Goal: Information Seeking & Learning: Learn about a topic

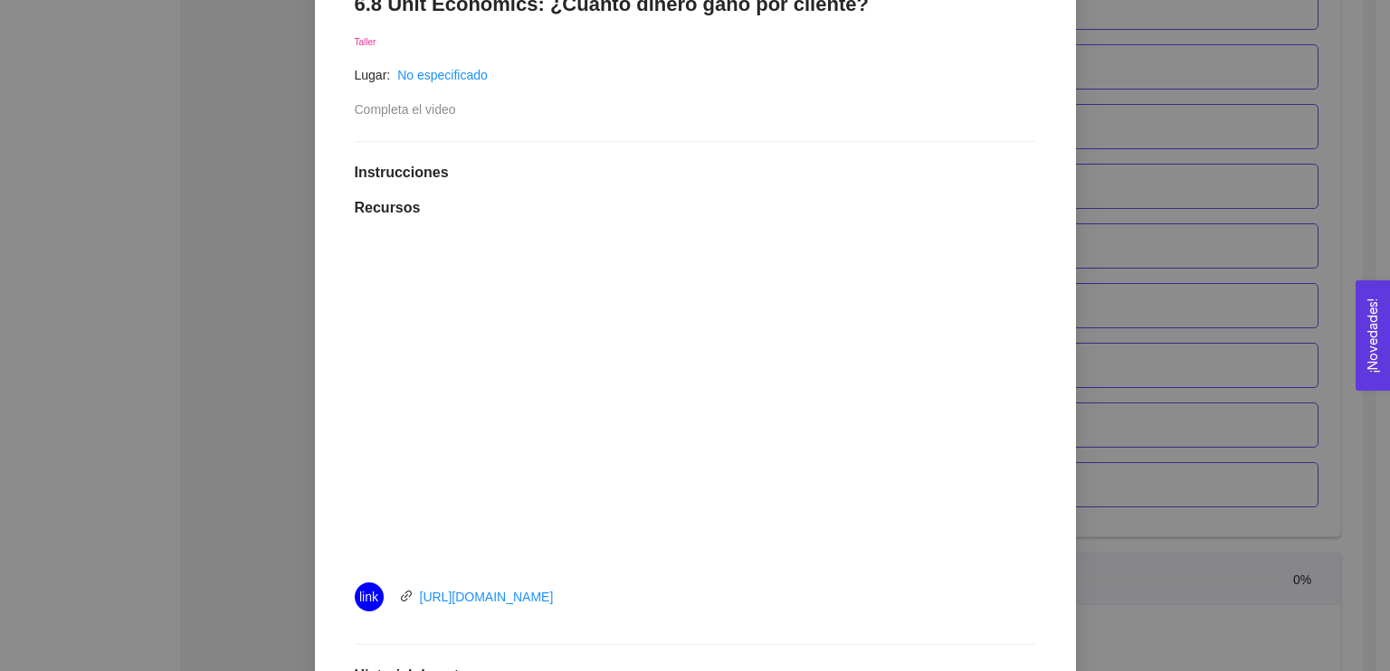
scroll to position [339, 0]
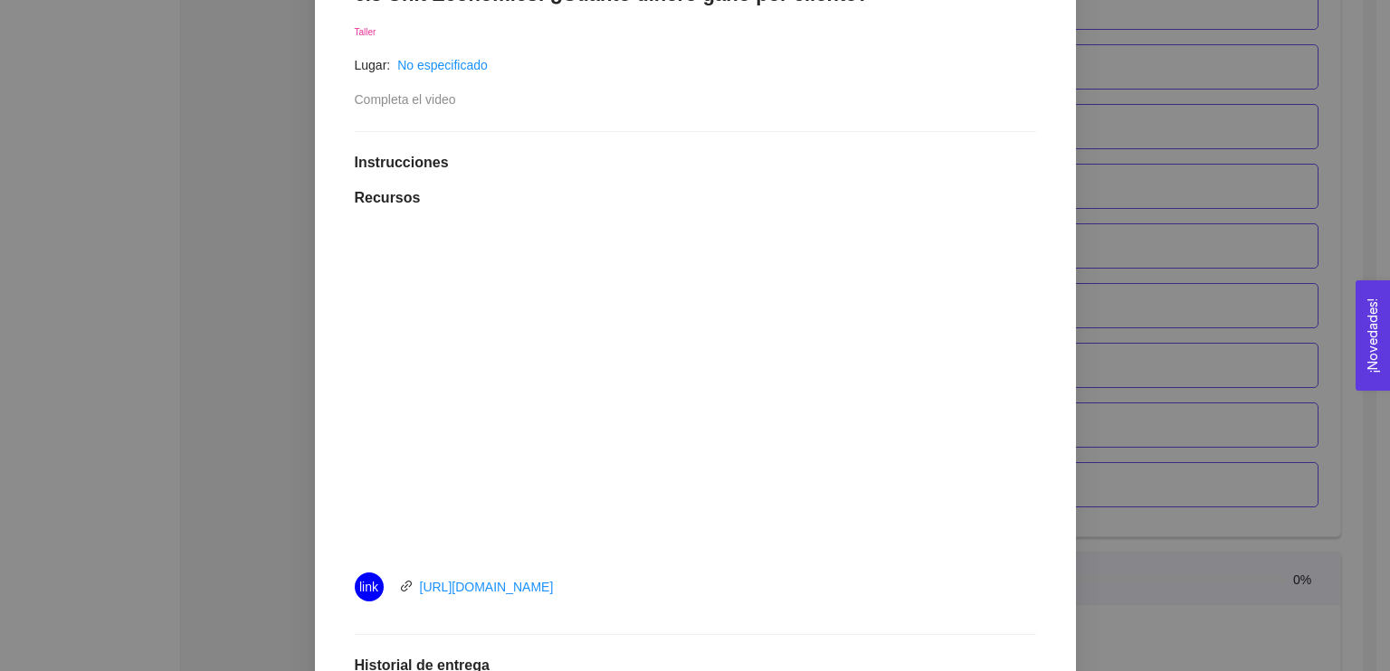
click at [752, 137] on div "6.8 Unit Economics: ¿Cuánto dinero gano por cliente? Taller Lugar: No especific…" at bounding box center [696, 468] width 718 height 1009
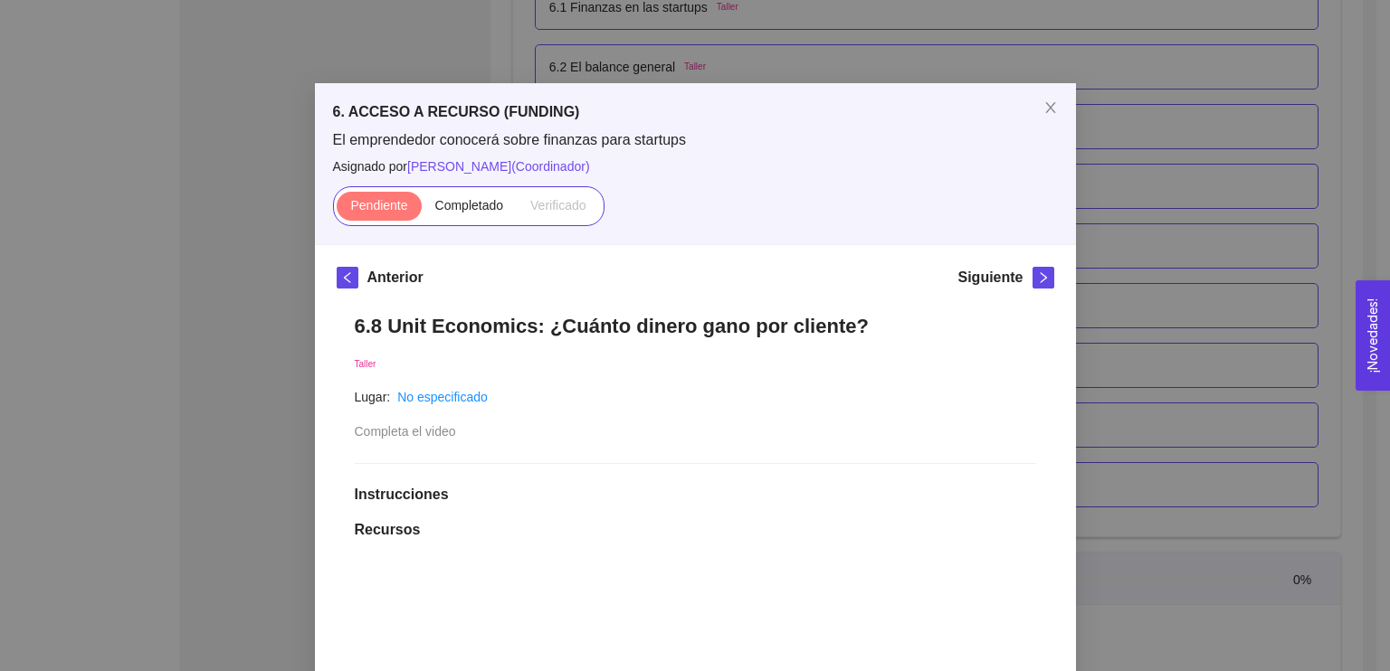
scroll to position [0, 0]
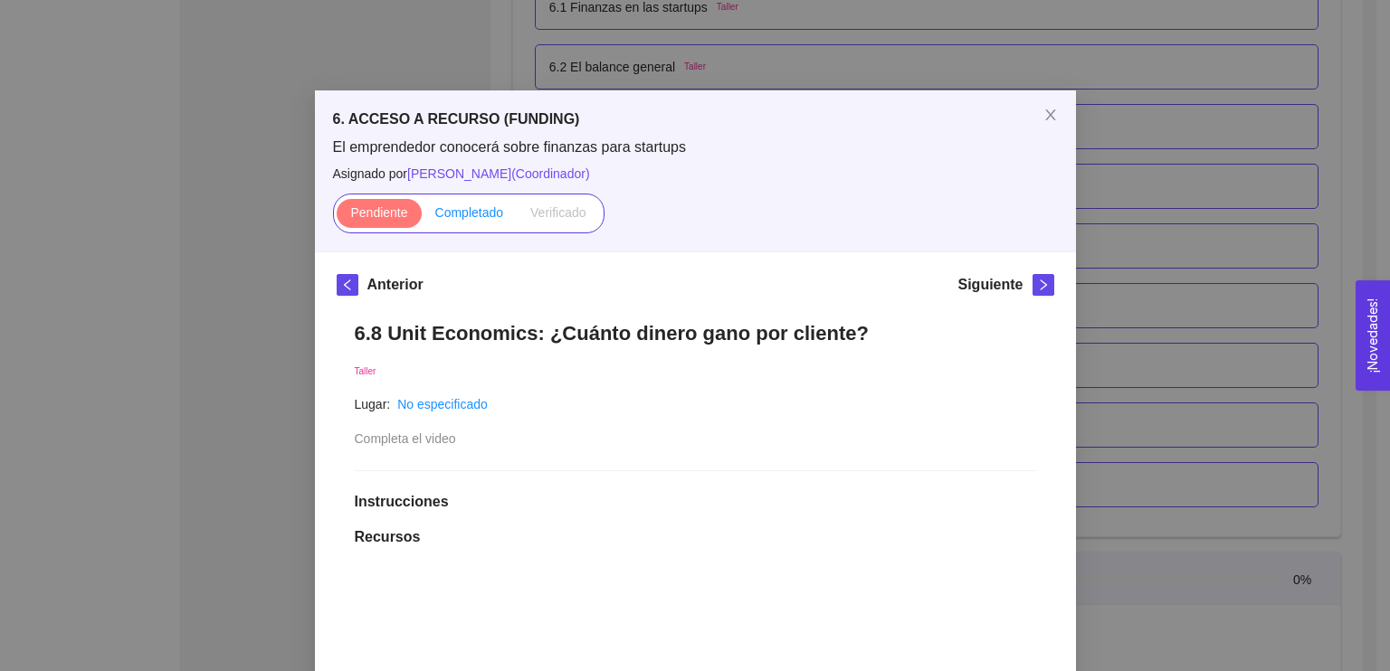
click at [460, 202] on label "Completado" at bounding box center [470, 213] width 96 height 29
click at [422, 217] on input "Completado" at bounding box center [422, 217] width 0 height 0
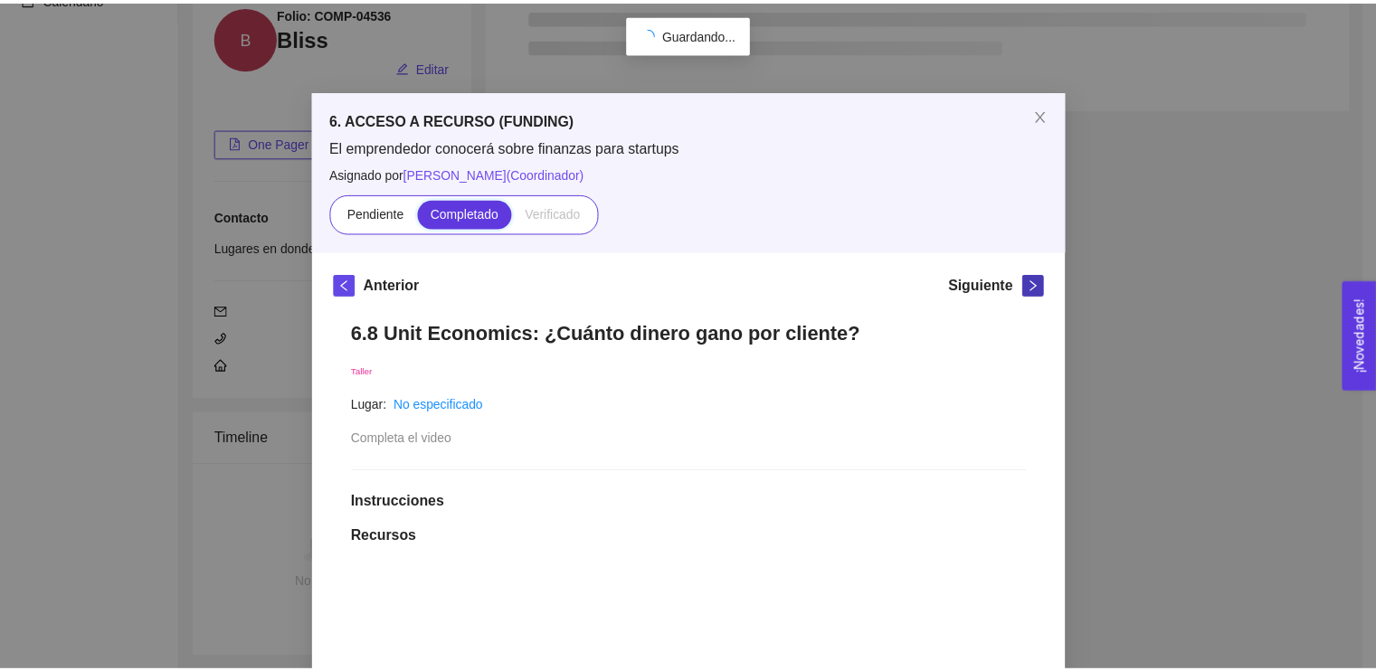
scroll to position [212, 0]
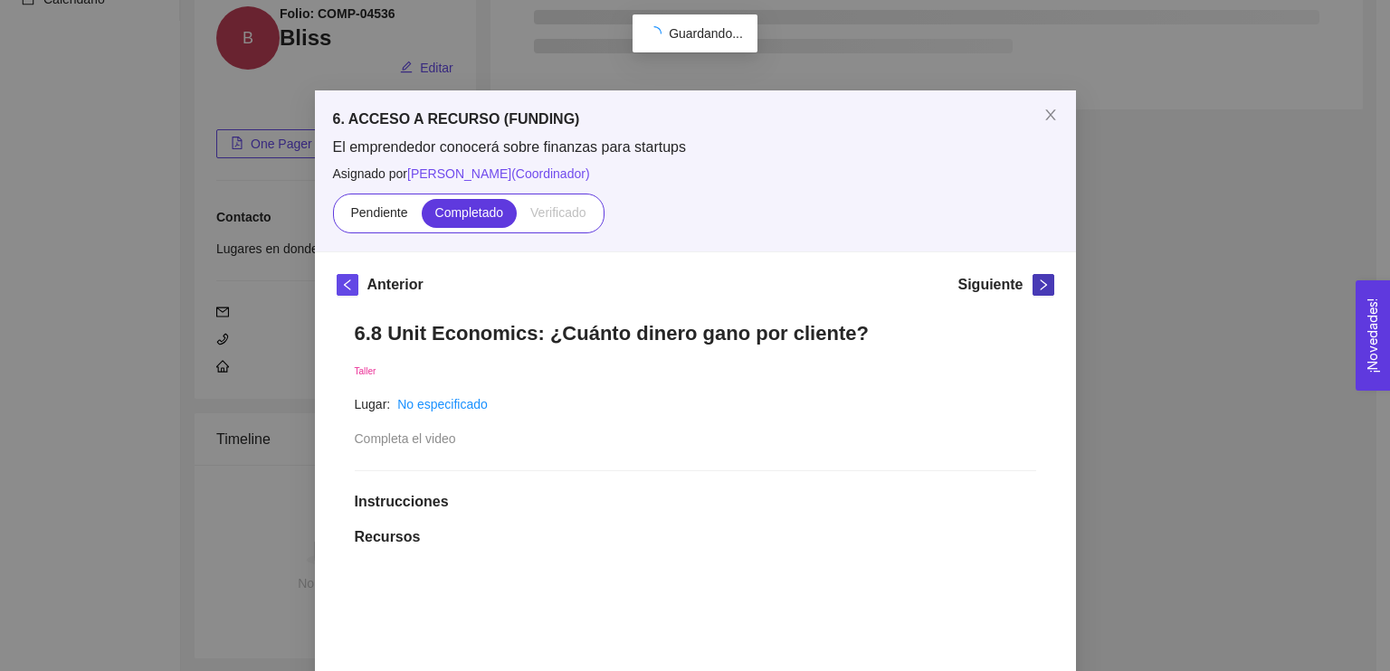
click at [1037, 285] on icon "right" at bounding box center [1043, 285] width 13 height 13
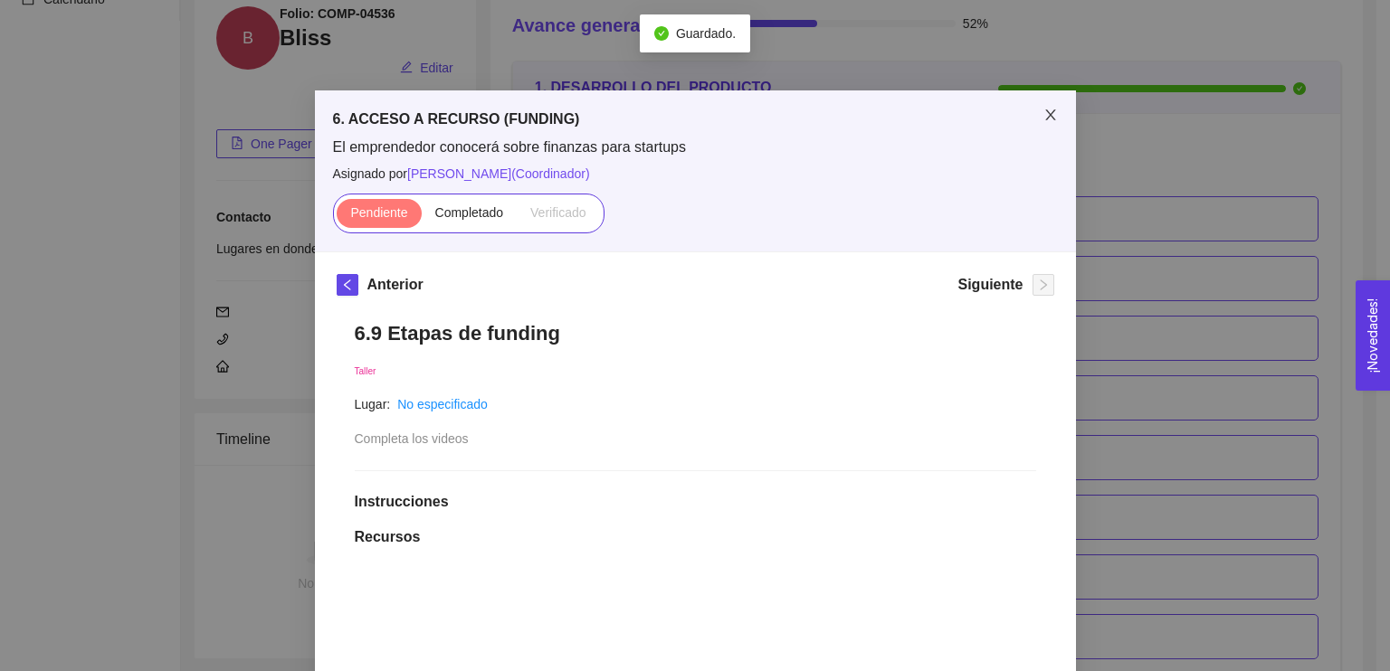
click at [1051, 120] on span "Close" at bounding box center [1050, 115] width 51 height 51
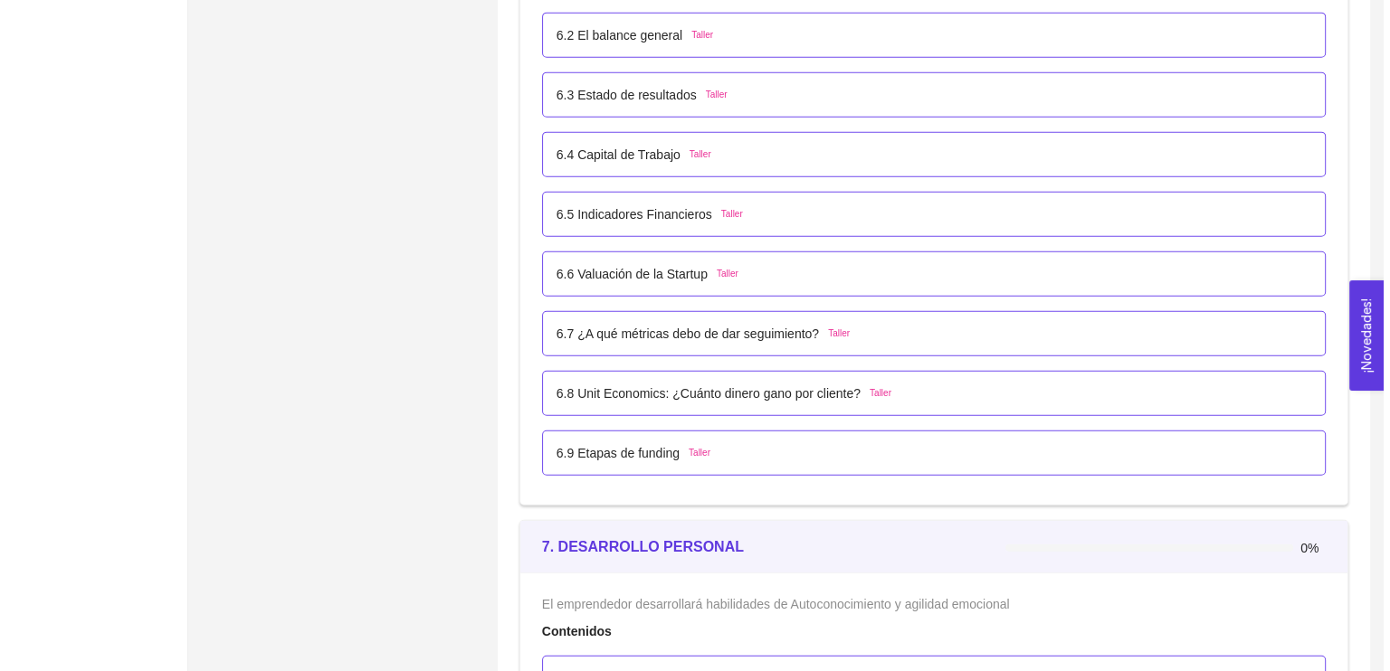
scroll to position [4399, 0]
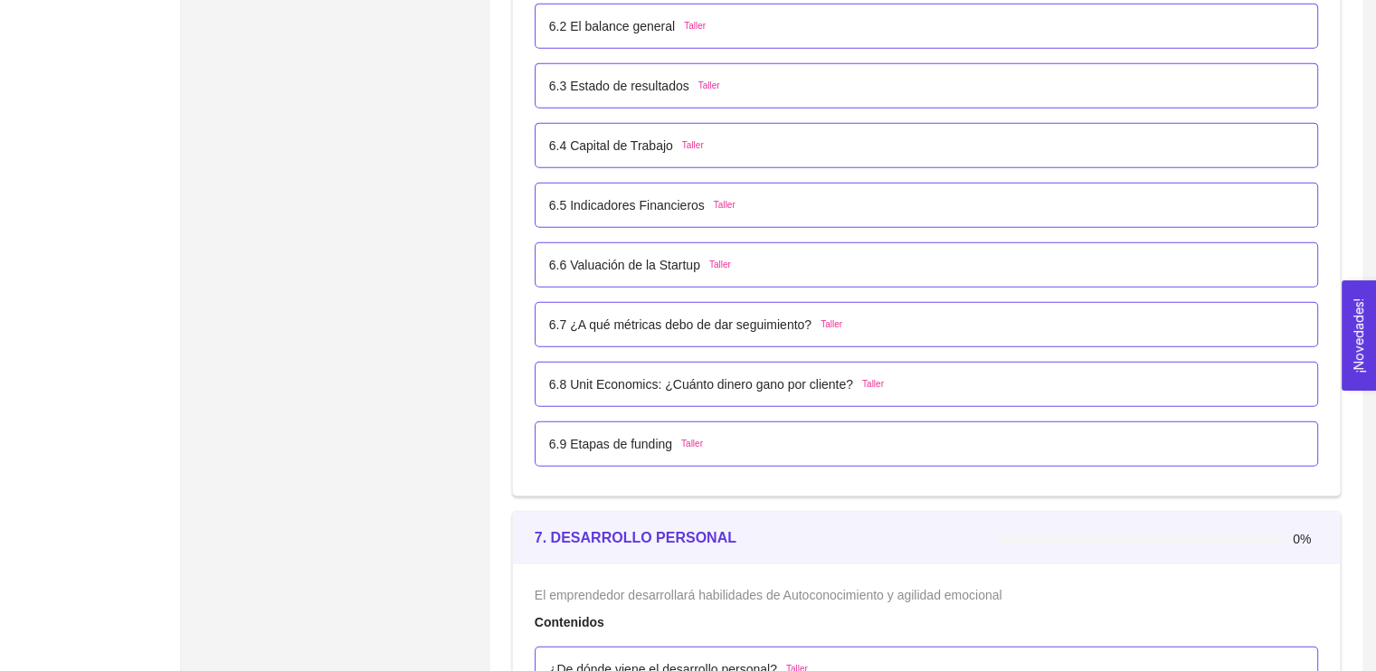
click at [612, 441] on p "6.9 Etapas de funding" at bounding box center [610, 444] width 123 height 20
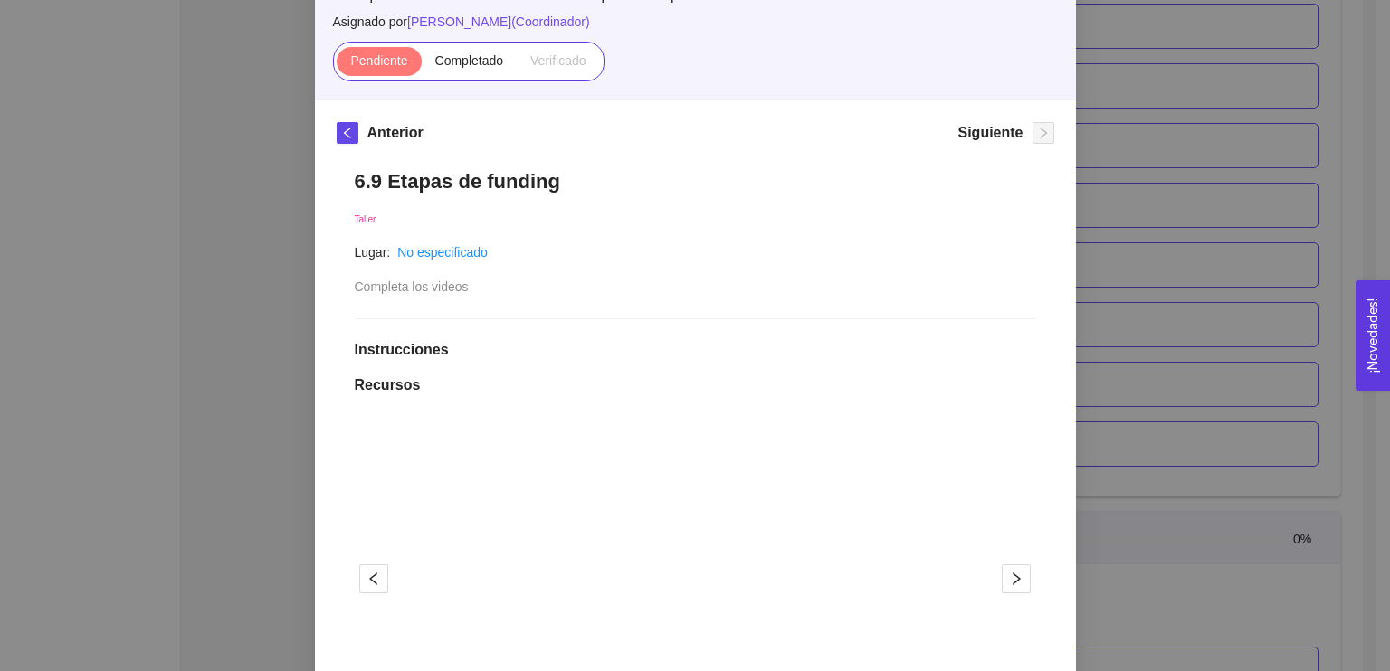
scroll to position [0, 0]
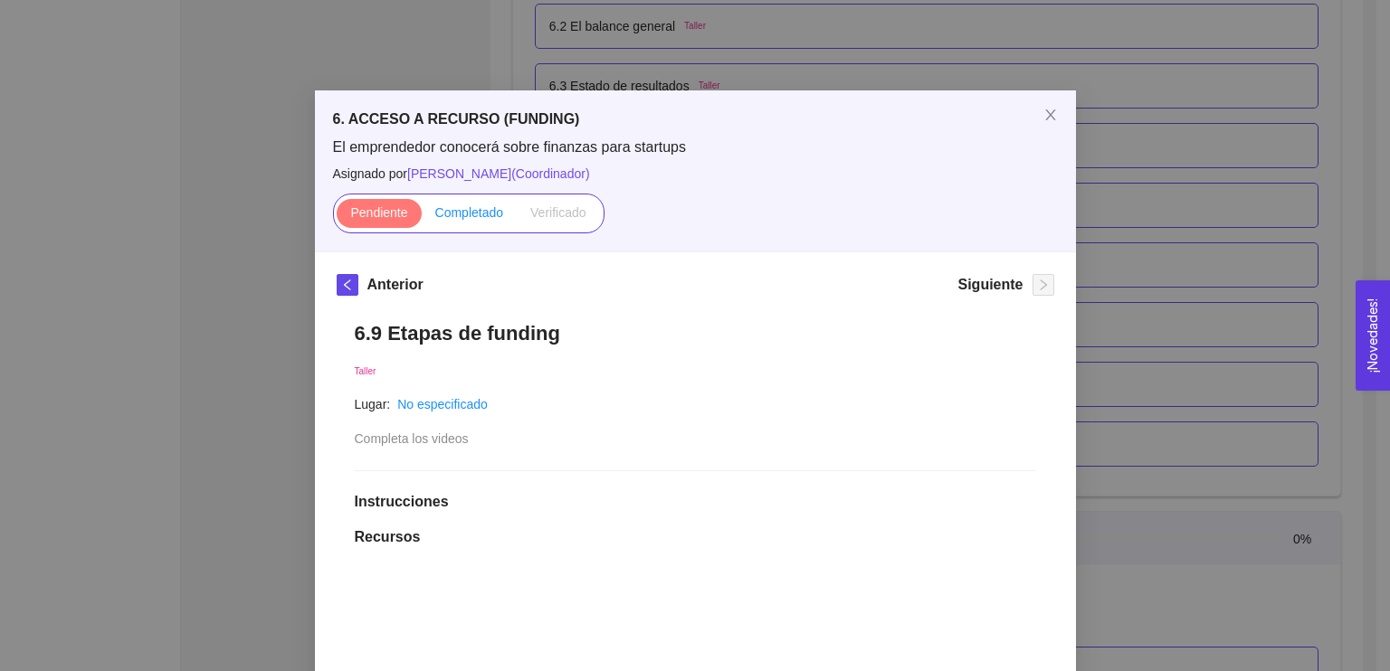
click at [456, 212] on span "Completado" at bounding box center [469, 212] width 69 height 14
click at [422, 217] on input "Completado" at bounding box center [422, 217] width 0 height 0
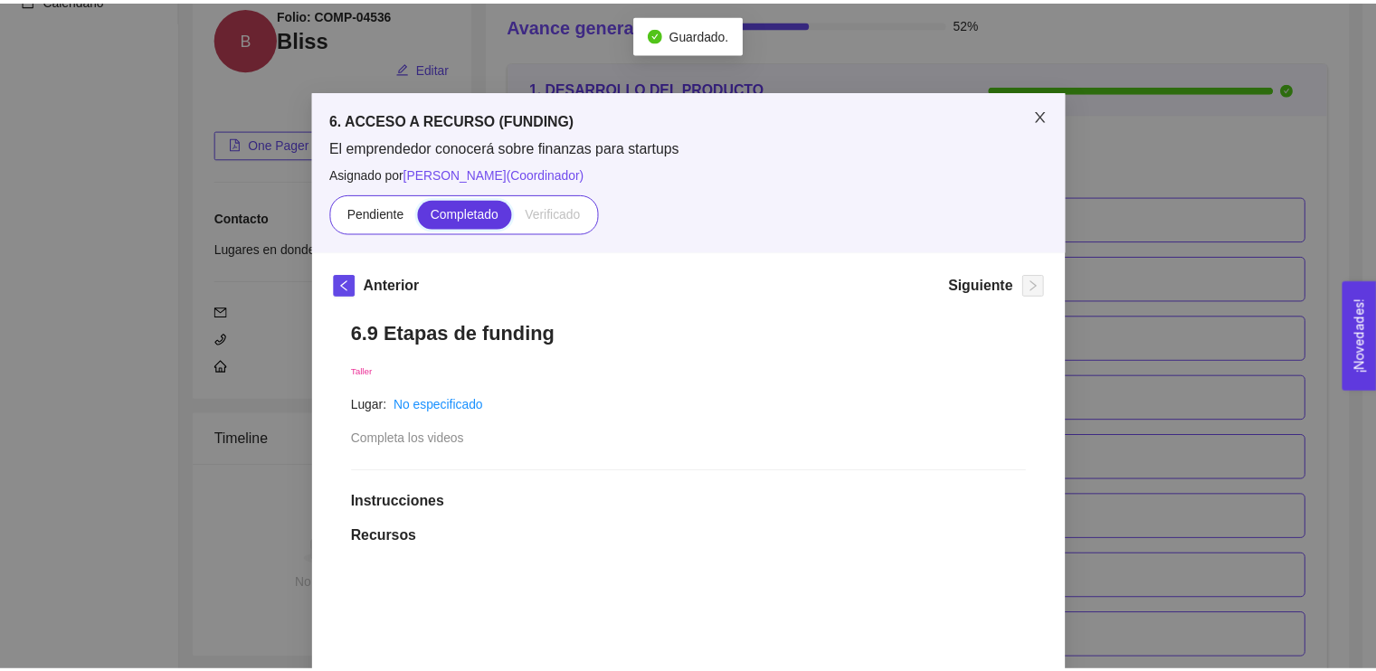
scroll to position [4399, 0]
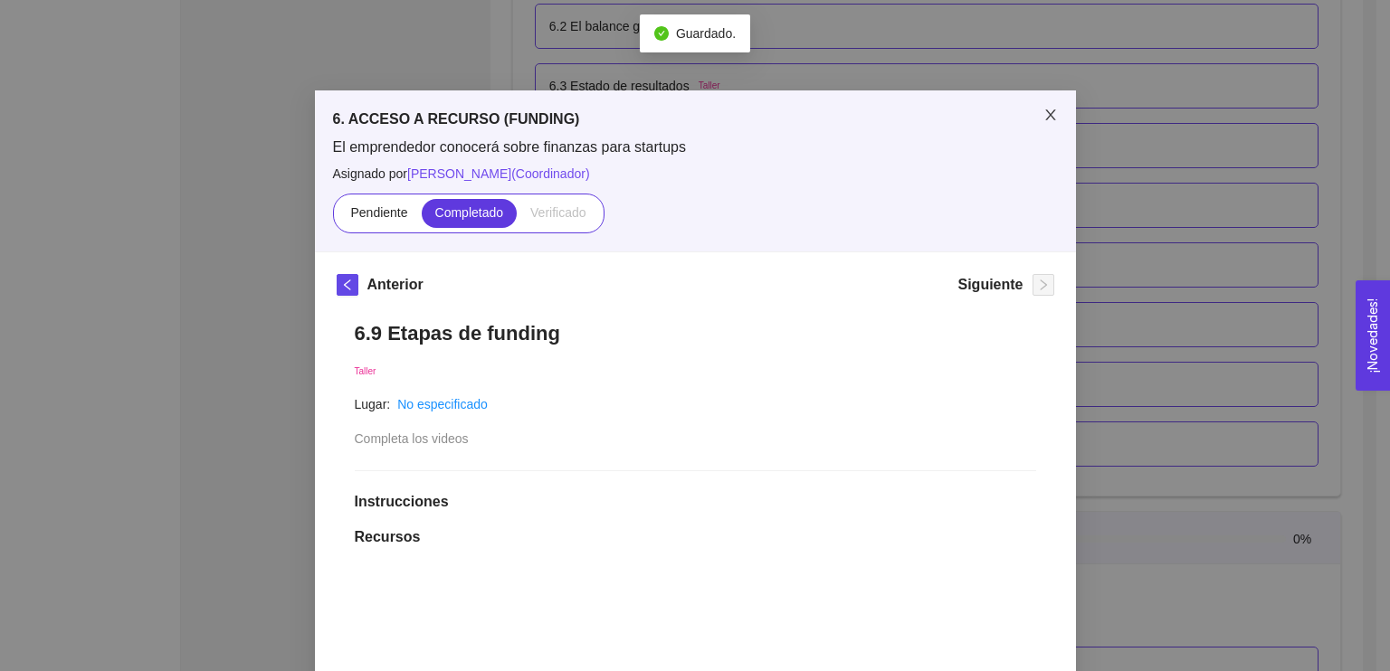
click at [1043, 115] on icon "close" at bounding box center [1050, 115] width 14 height 14
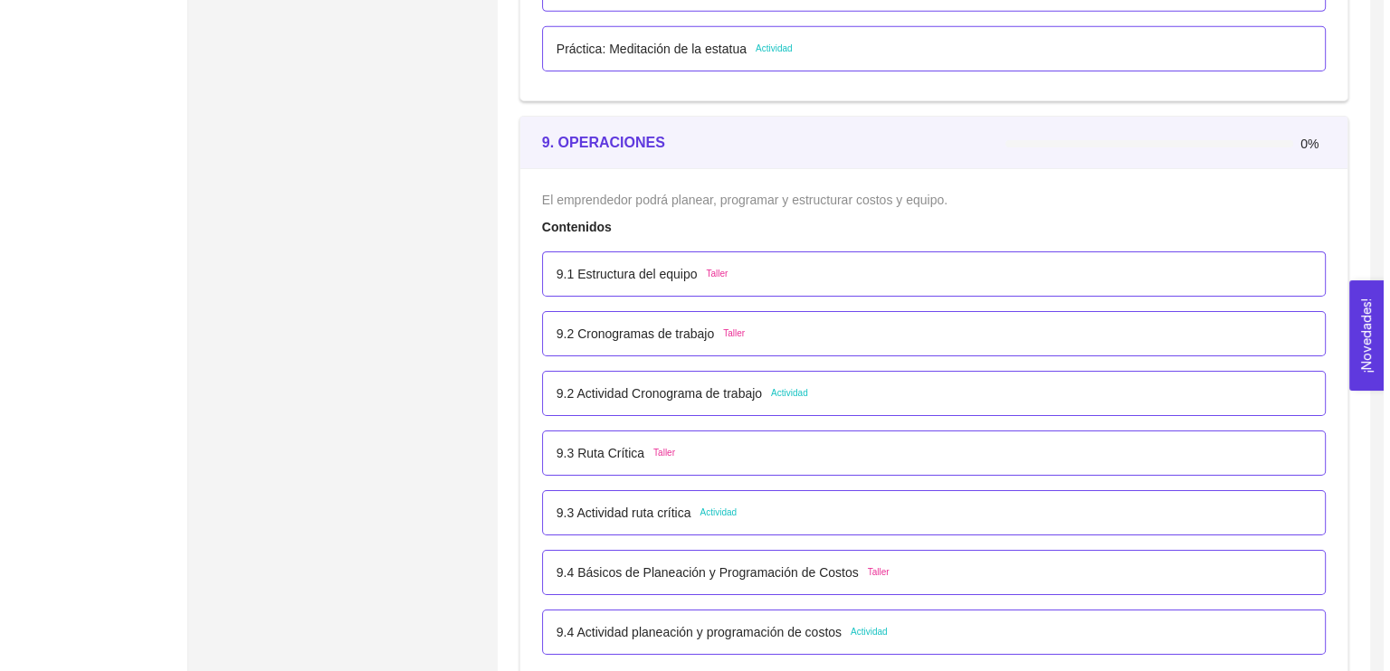
scroll to position [5962, 0]
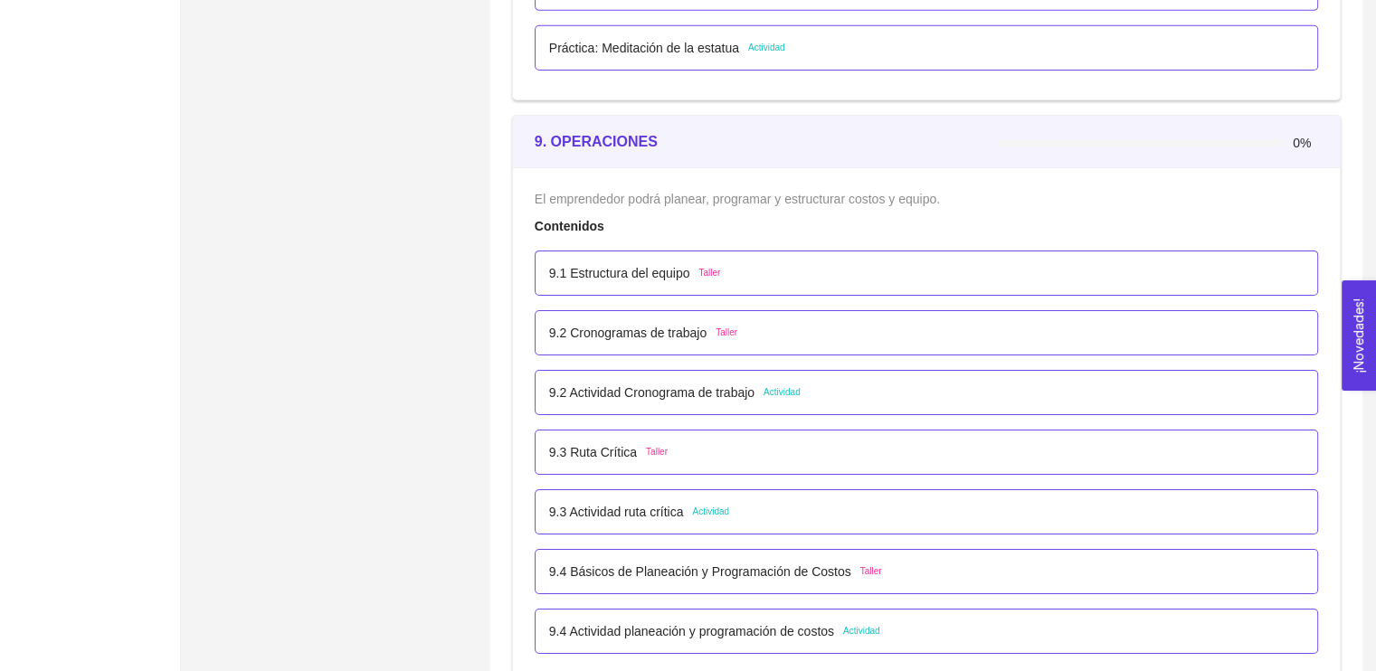
click at [602, 270] on p "9.1 Estructura del equipo" at bounding box center [619, 273] width 141 height 20
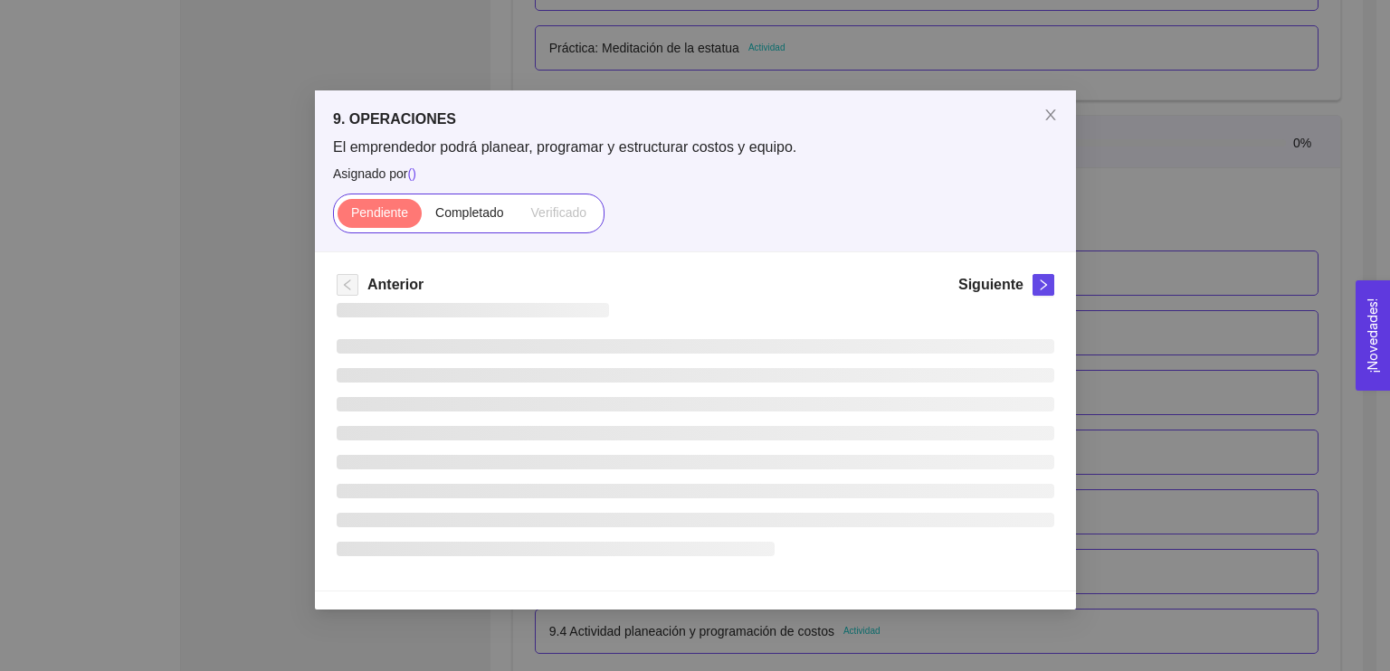
click at [602, 270] on div "Anterior Siguiente" at bounding box center [695, 421] width 761 height 338
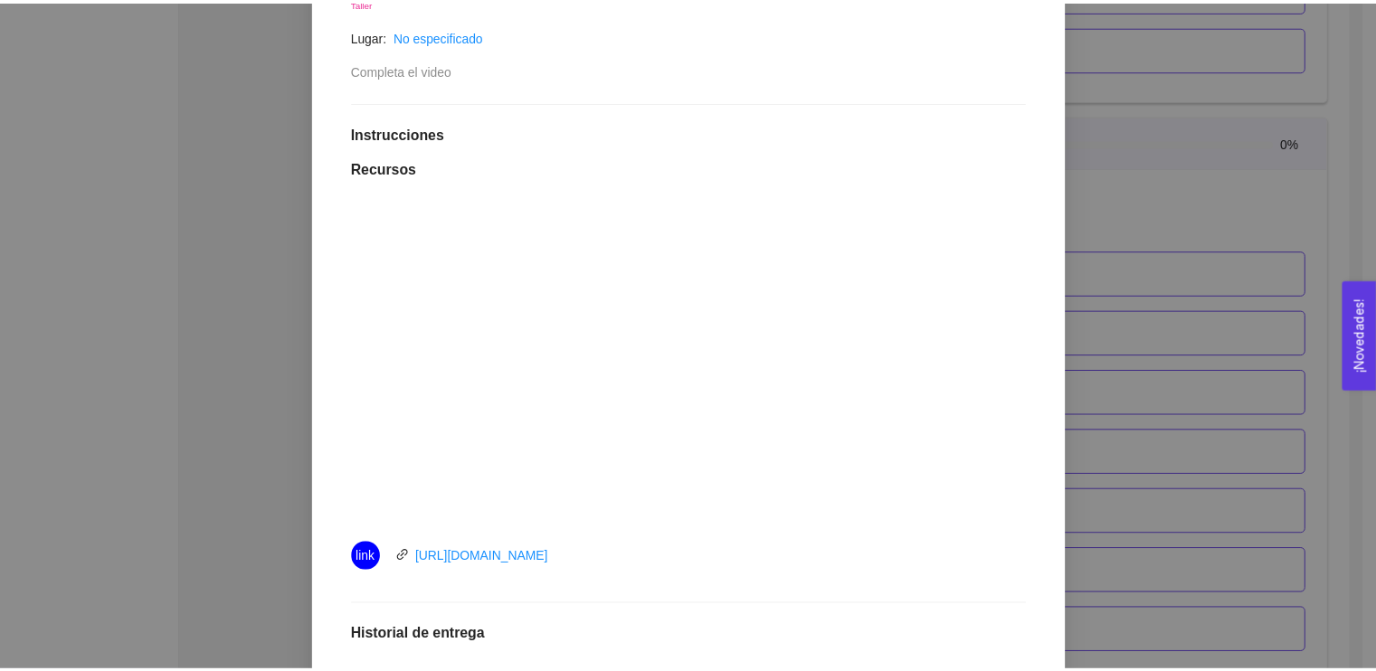
scroll to position [376, 0]
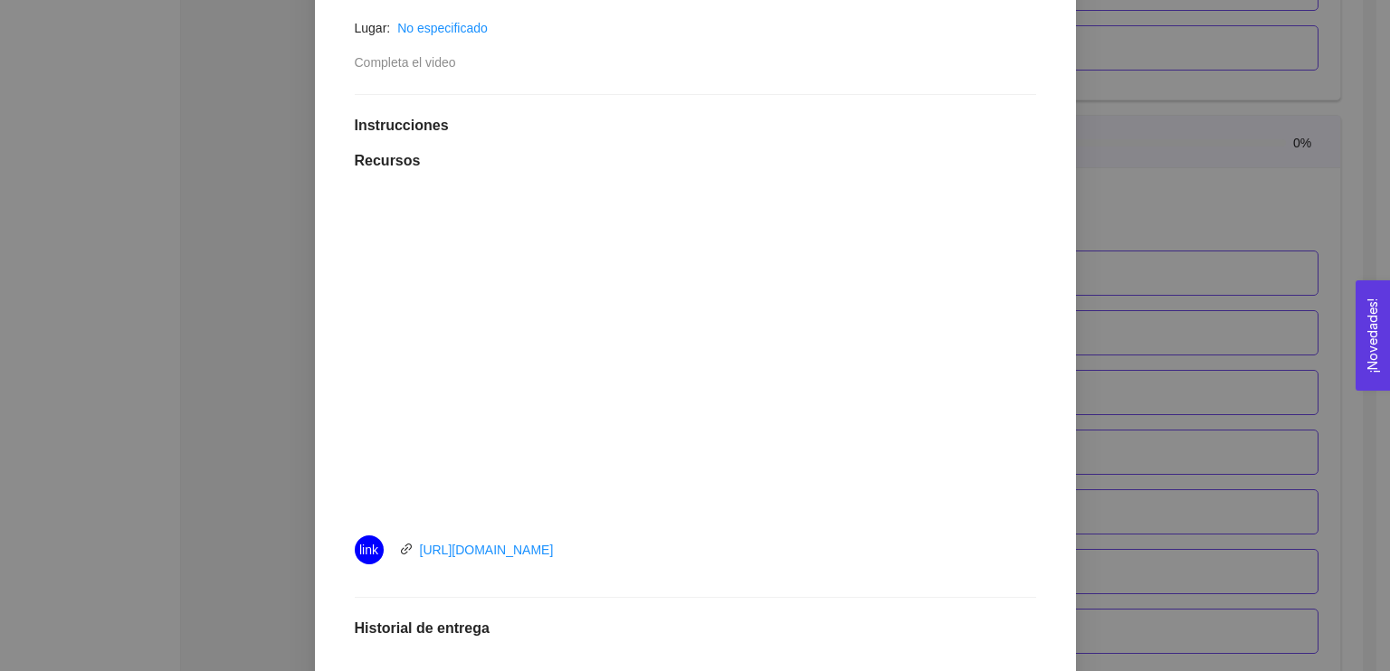
click at [1168, 274] on div "9. OPERACIONES El emprendedor podrá planear, programar y estructurar costos y e…" at bounding box center [695, 335] width 1390 height 671
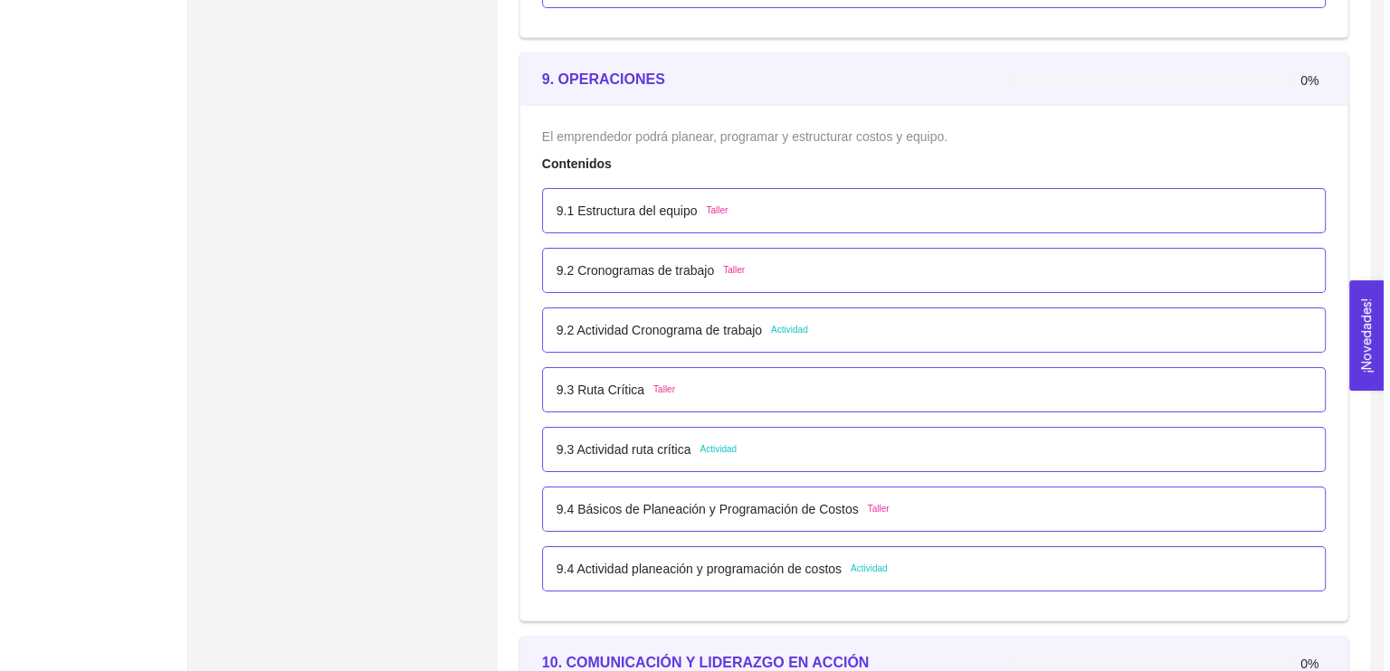
scroll to position [6042, 0]
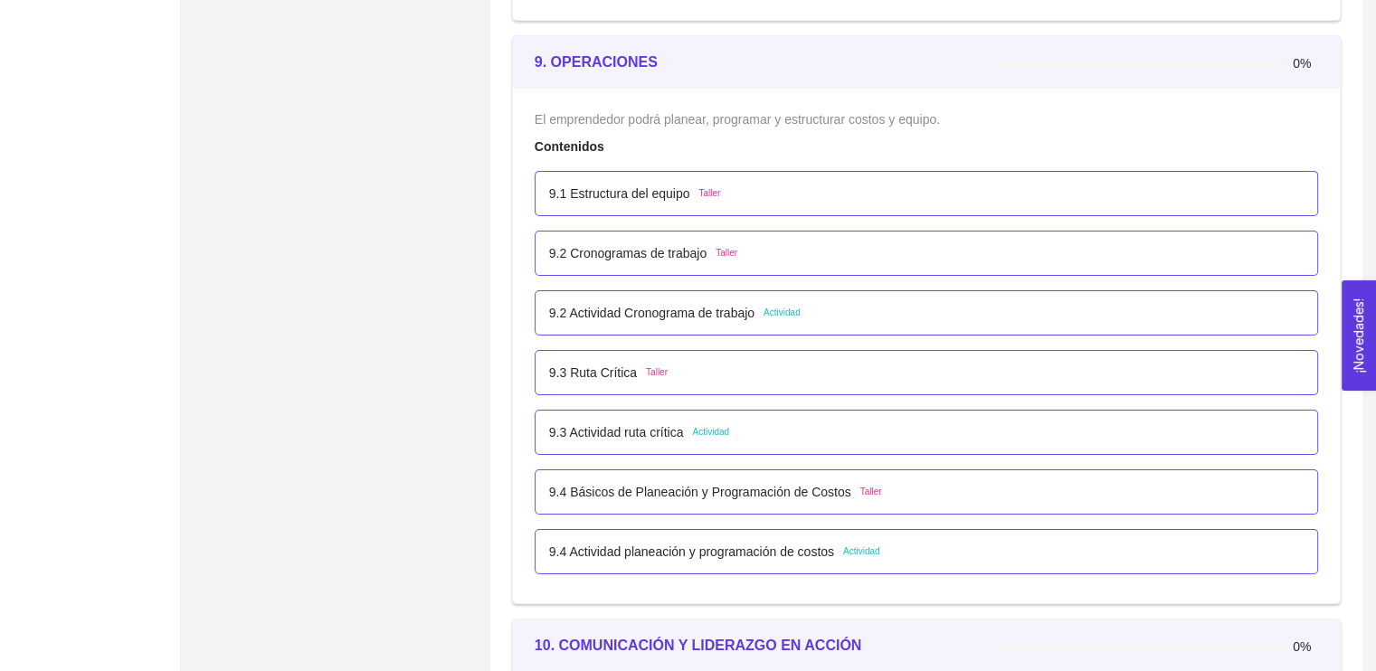
click at [772, 307] on span "Actividad" at bounding box center [782, 313] width 37 height 14
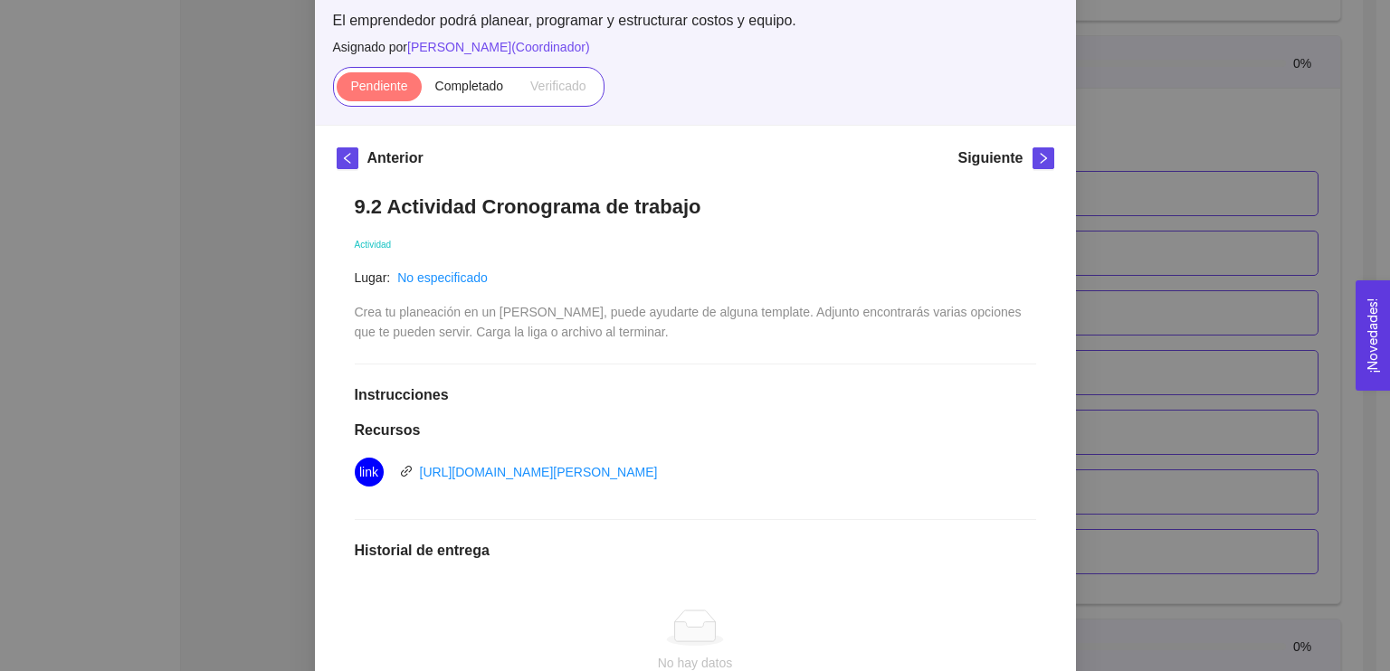
scroll to position [145, 0]
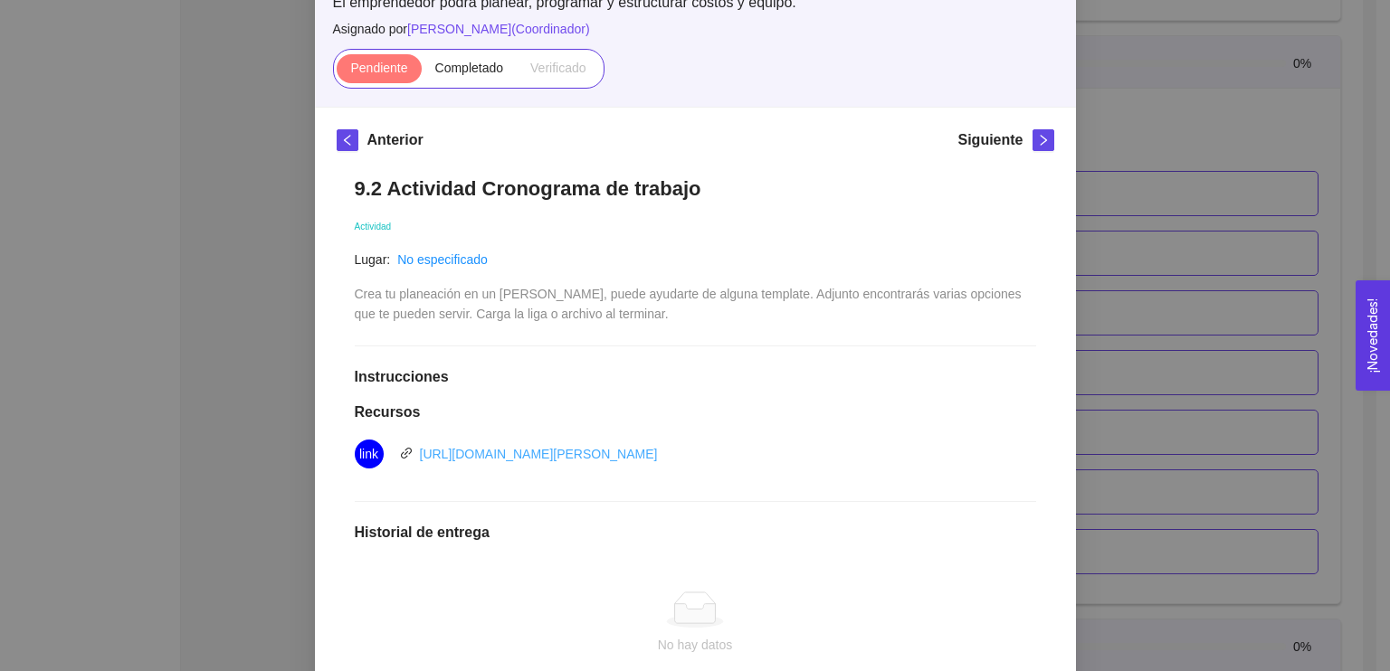
click at [658, 452] on link "[URL][DOMAIN_NAME][PERSON_NAME]" at bounding box center [539, 454] width 238 height 14
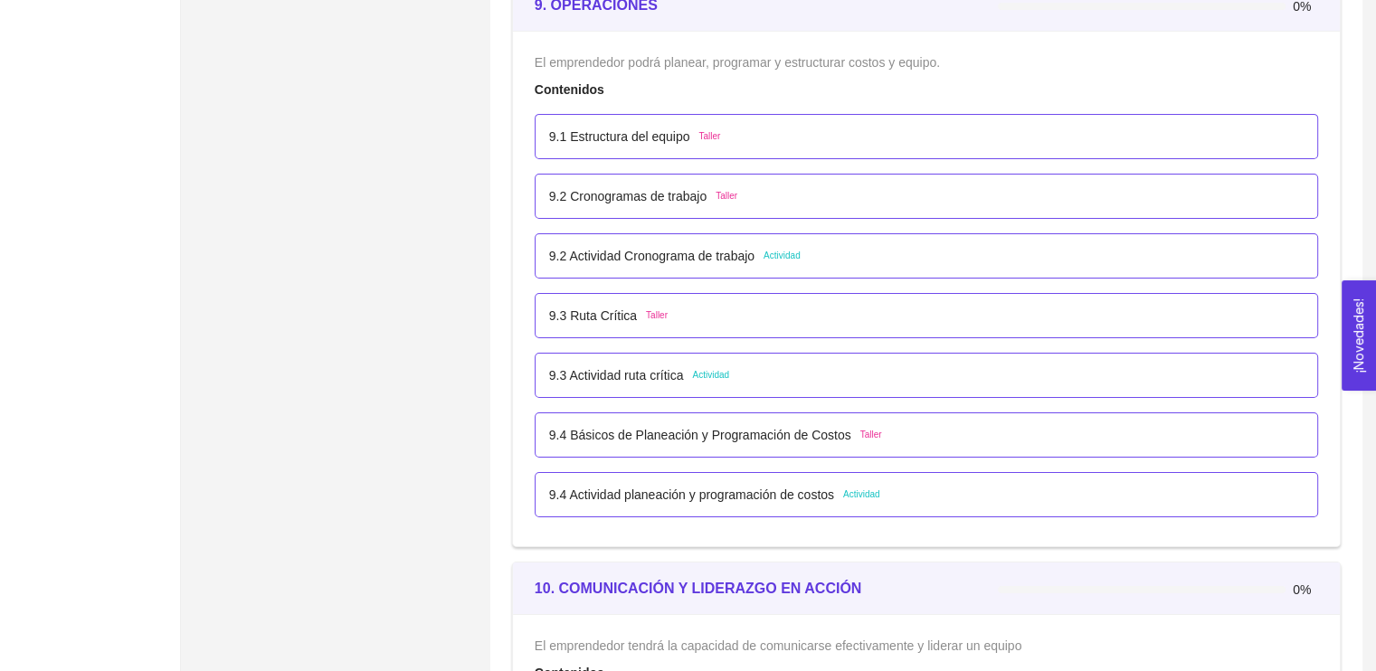
scroll to position [6102, 0]
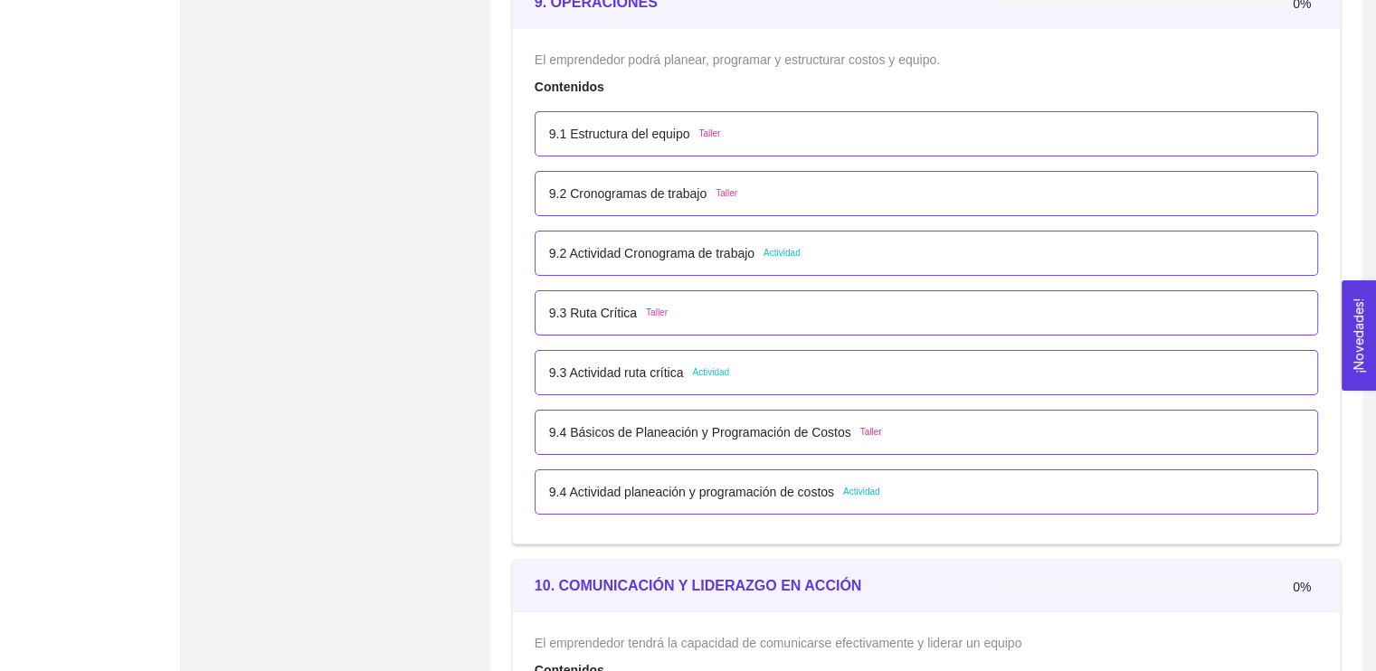
click at [955, 68] on div "El emprendedor podrá planear, programar y estructurar costos y equipo. Contenid…" at bounding box center [927, 286] width 784 height 472
click at [832, 56] on span "El emprendedor podrá planear, programar y estructurar costos y equipo." at bounding box center [737, 59] width 405 height 14
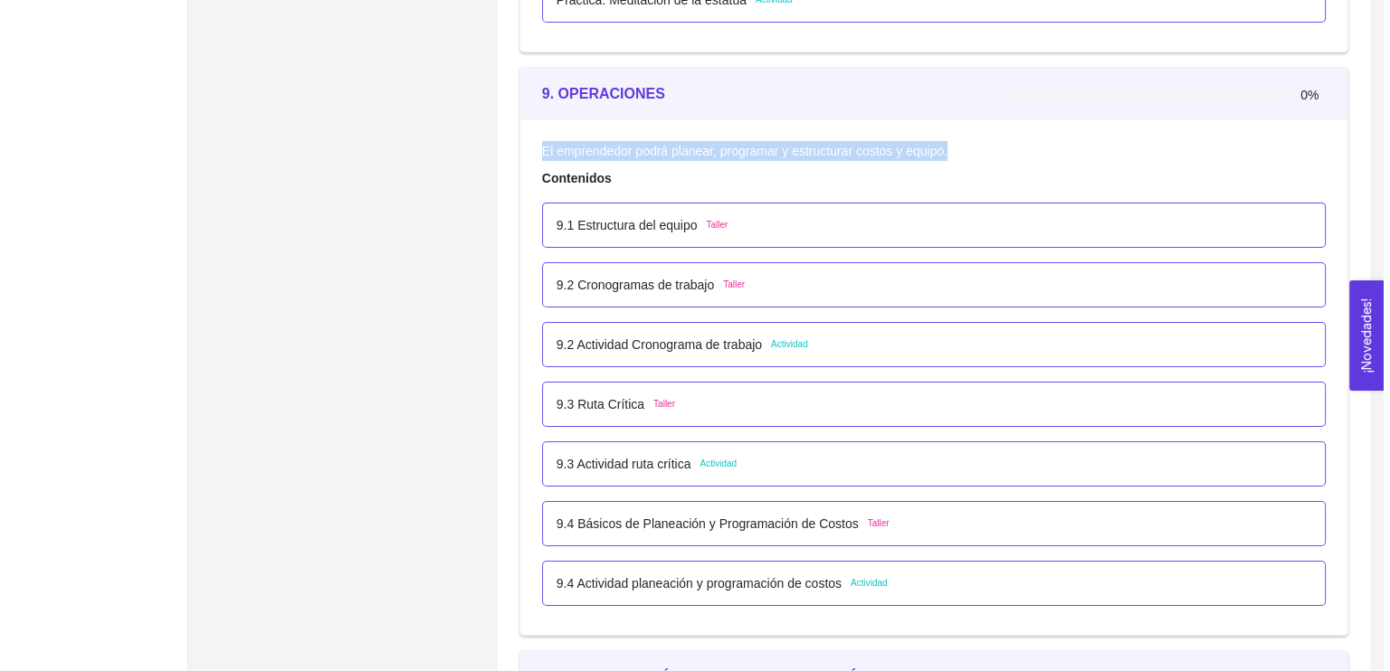
scroll to position [6008, 0]
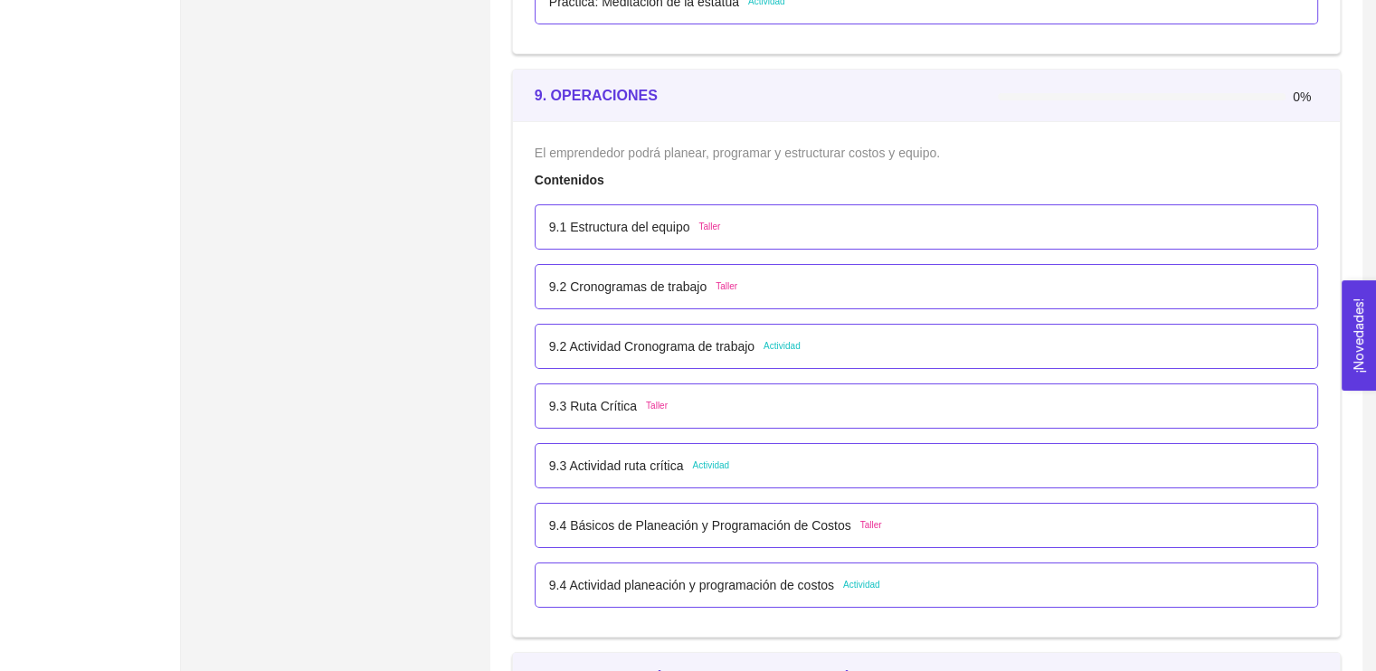
click at [600, 224] on p "9.1 Estructura del equipo" at bounding box center [619, 227] width 141 height 20
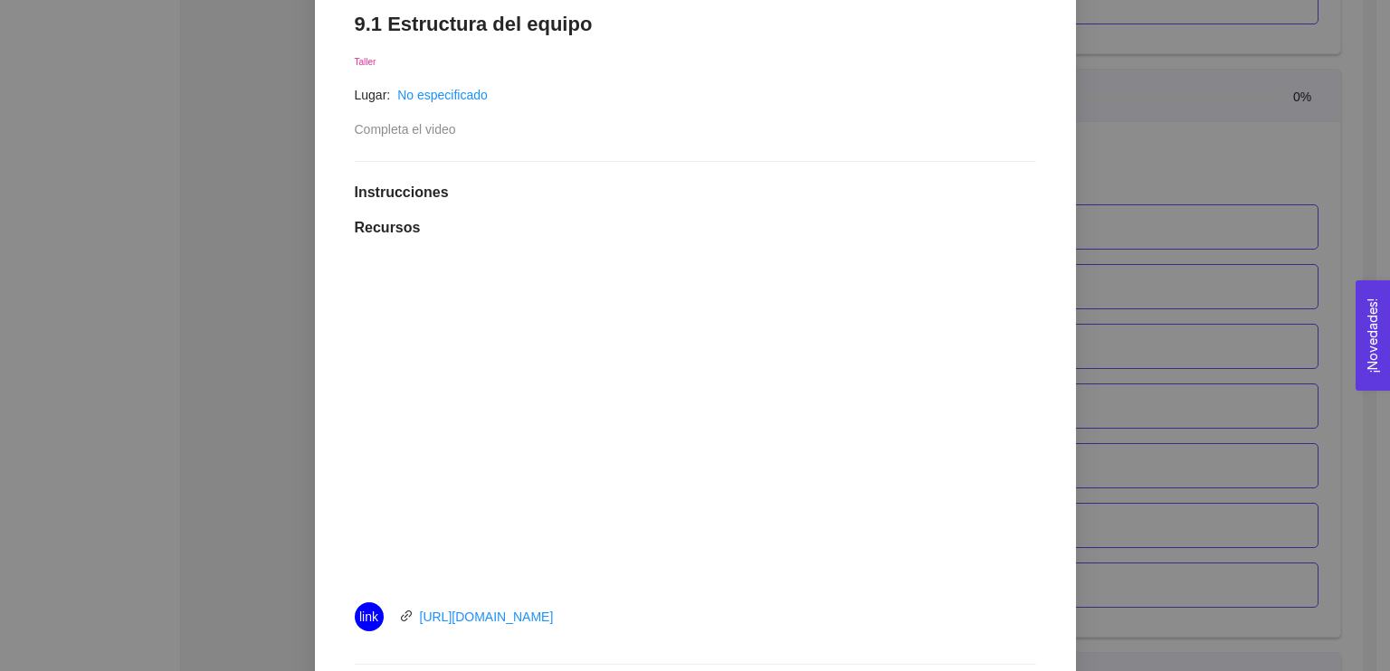
scroll to position [0, 0]
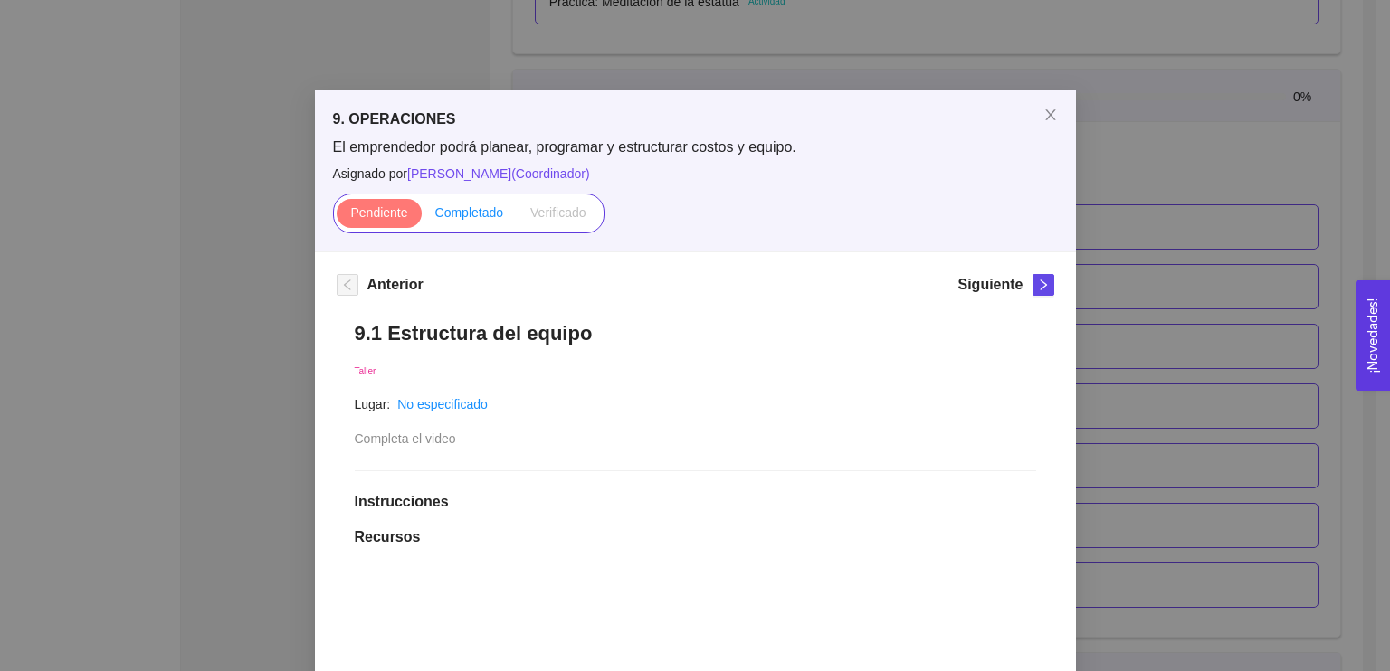
click at [471, 218] on span "Completado" at bounding box center [469, 212] width 69 height 14
click at [422, 217] on input "Completado" at bounding box center [422, 217] width 0 height 0
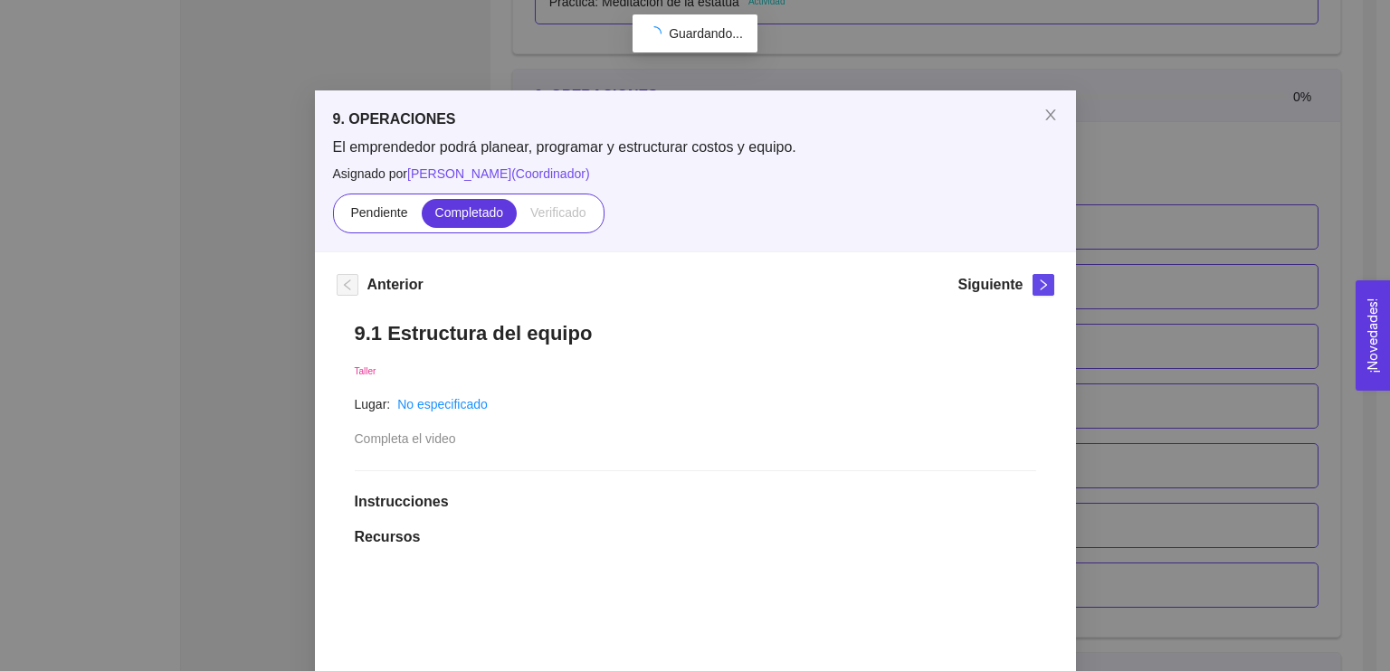
click at [1024, 284] on div "Siguiente" at bounding box center [1005, 288] width 96 height 29
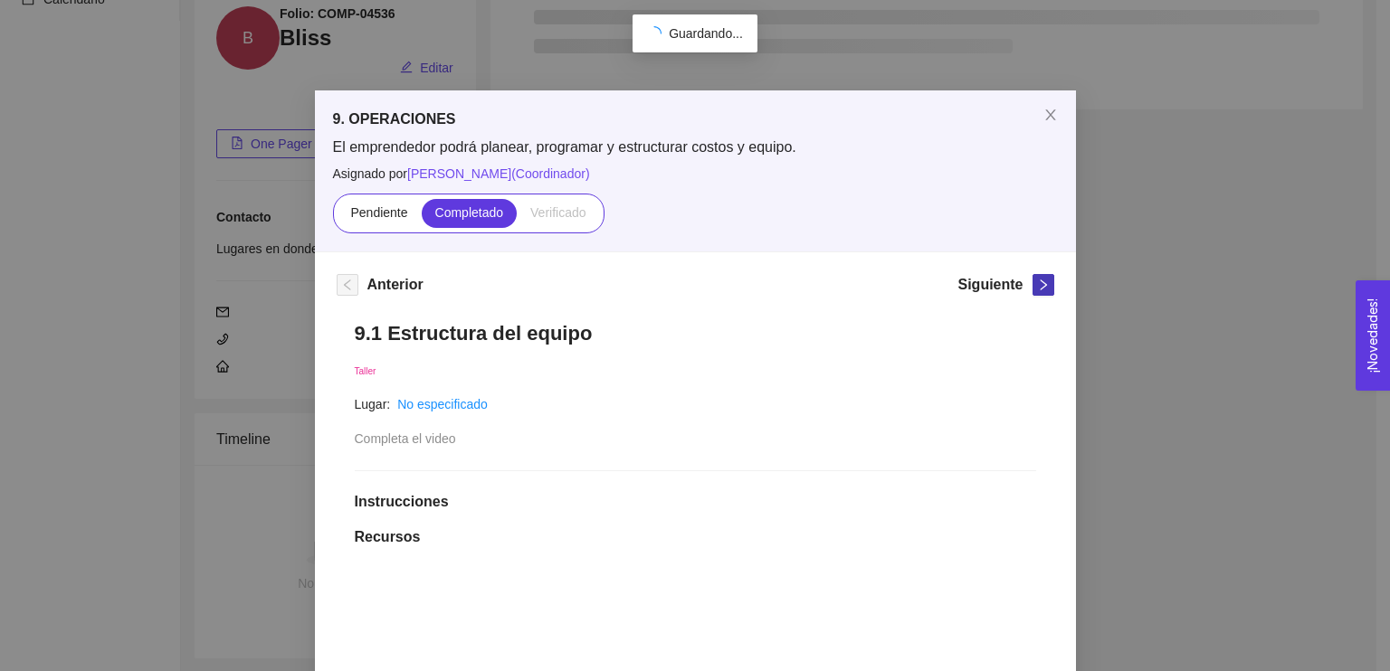
click at [1037, 285] on icon "right" at bounding box center [1043, 285] width 13 height 13
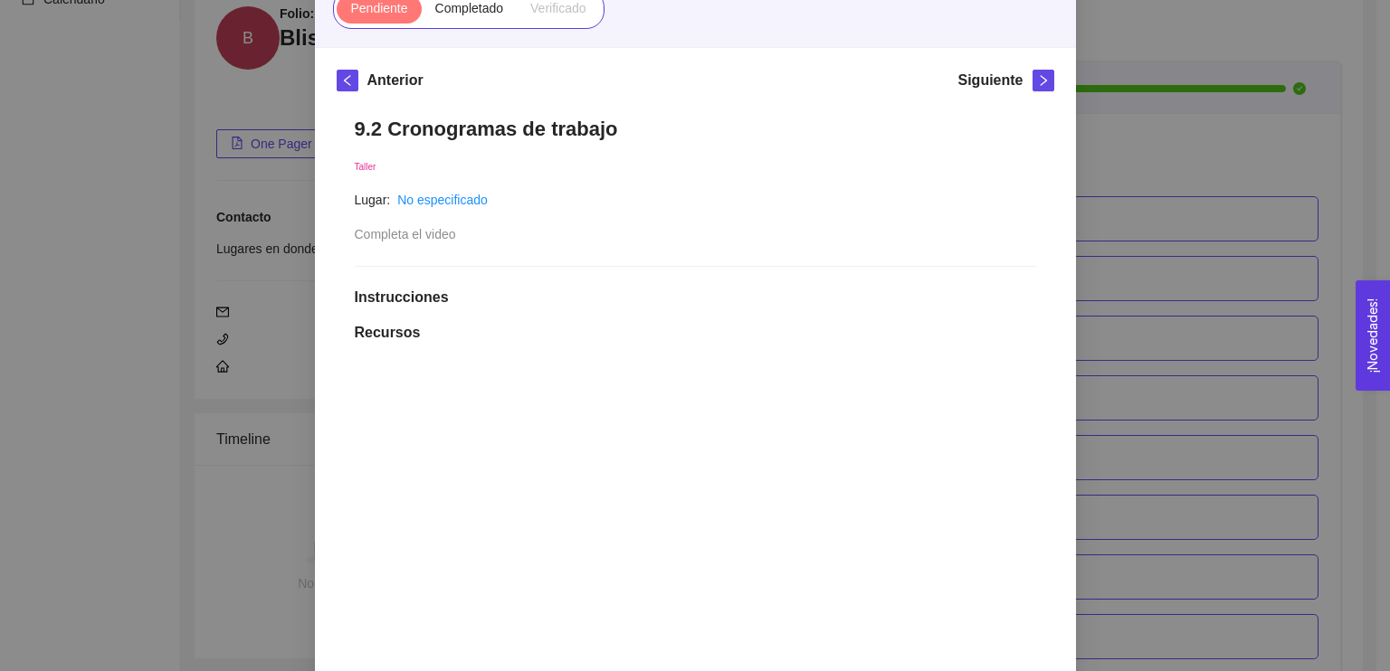
scroll to position [264, 0]
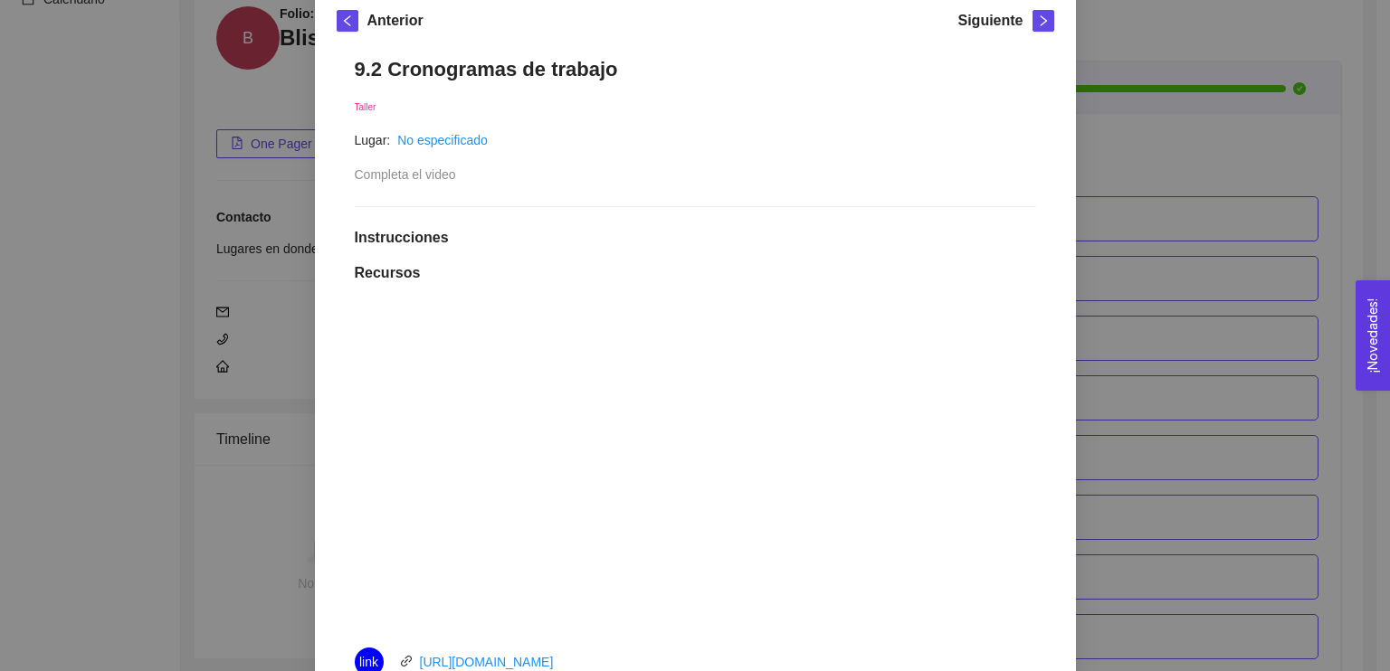
click at [649, 232] on h1 "Instrucciones" at bounding box center [695, 238] width 681 height 18
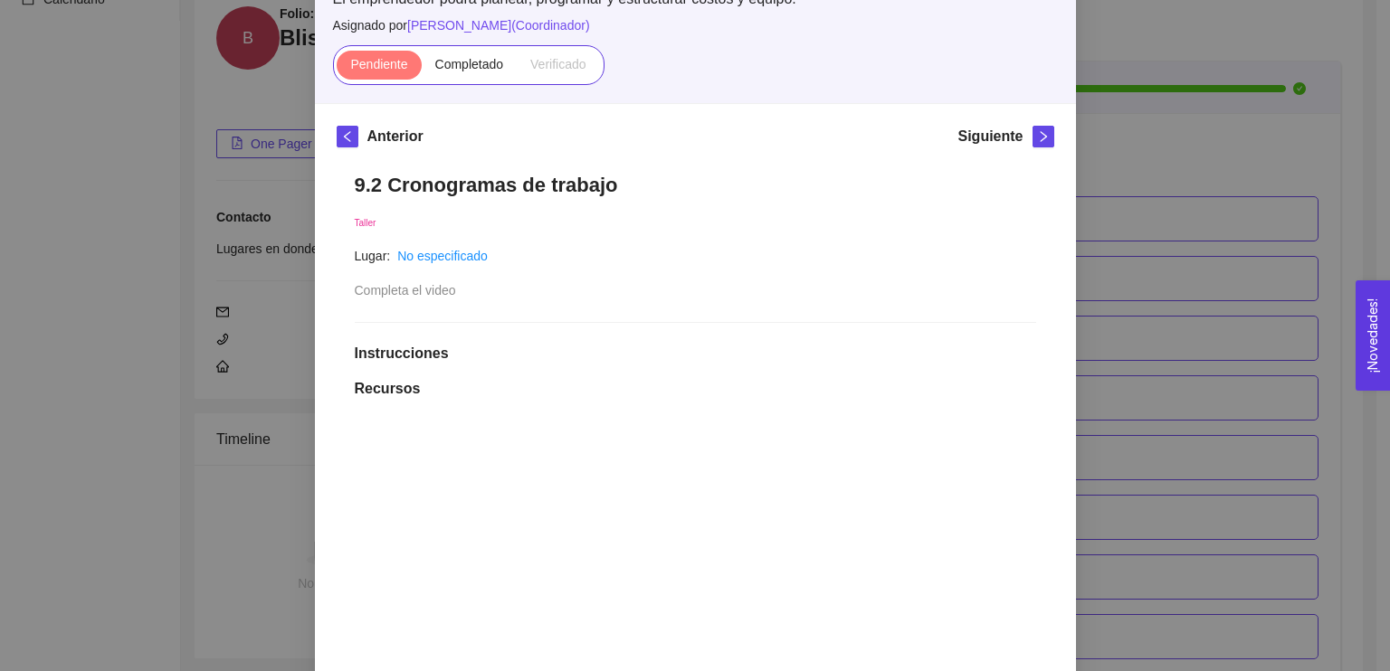
scroll to position [0, 0]
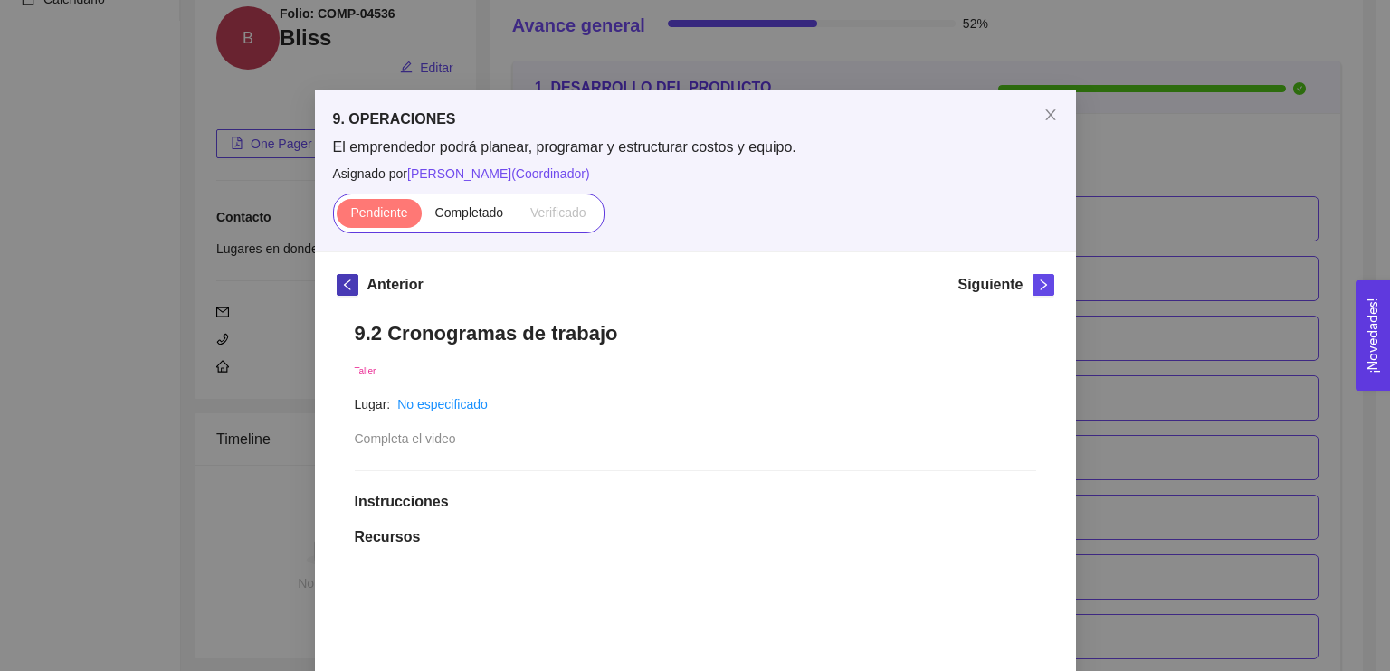
click at [341, 290] on icon "left" at bounding box center [347, 285] width 13 height 13
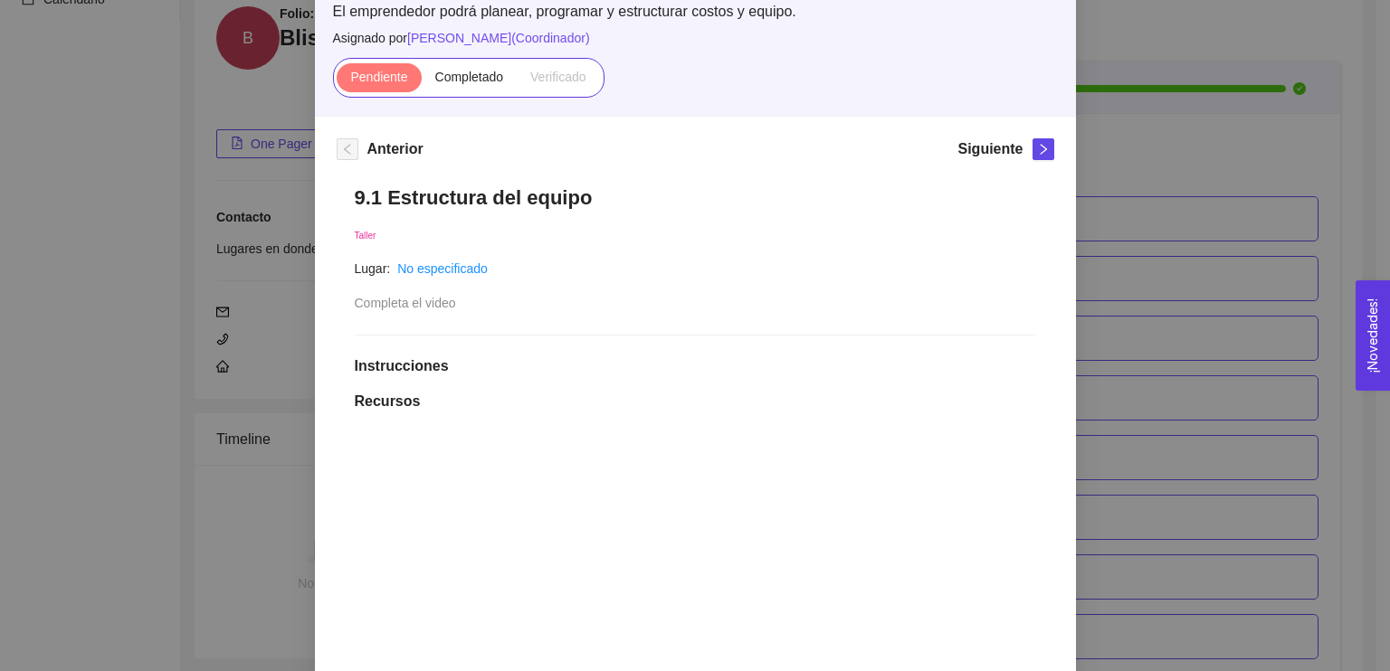
scroll to position [94, 0]
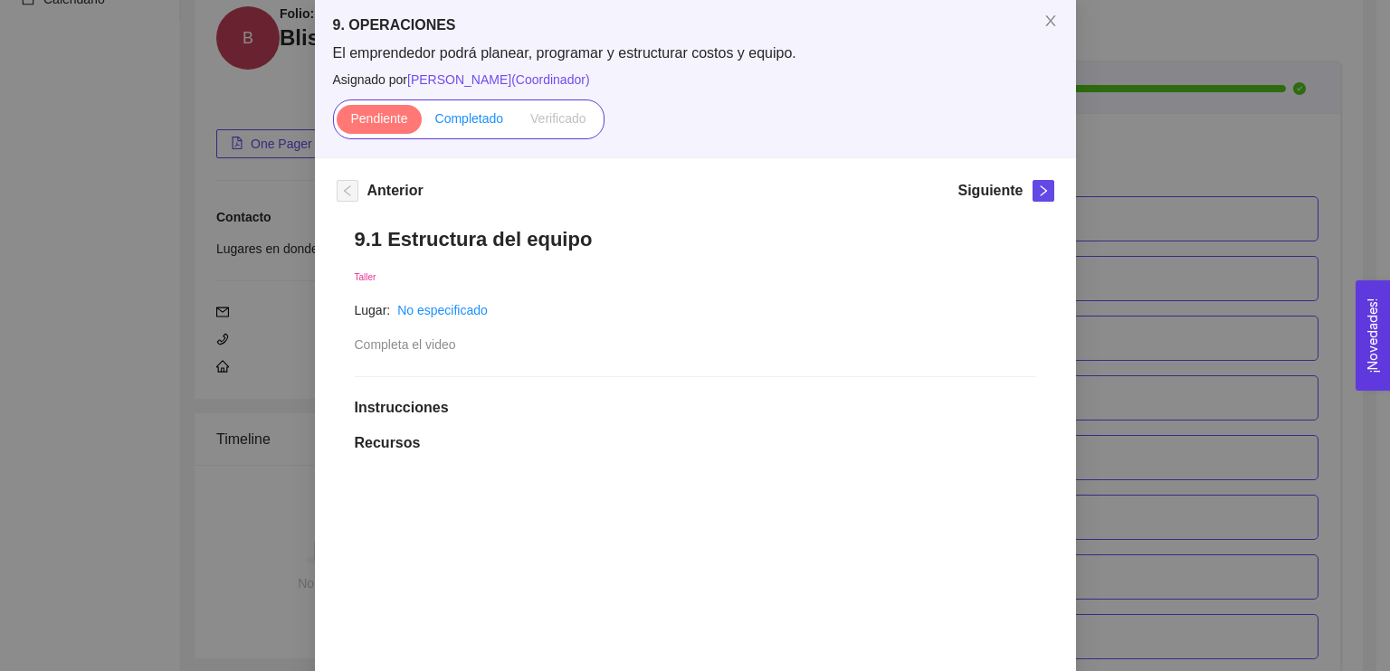
click at [470, 116] on span "Completado" at bounding box center [469, 118] width 69 height 14
click at [422, 123] on input "Completado" at bounding box center [422, 123] width 0 height 0
click at [1040, 191] on icon "right" at bounding box center [1043, 191] width 13 height 13
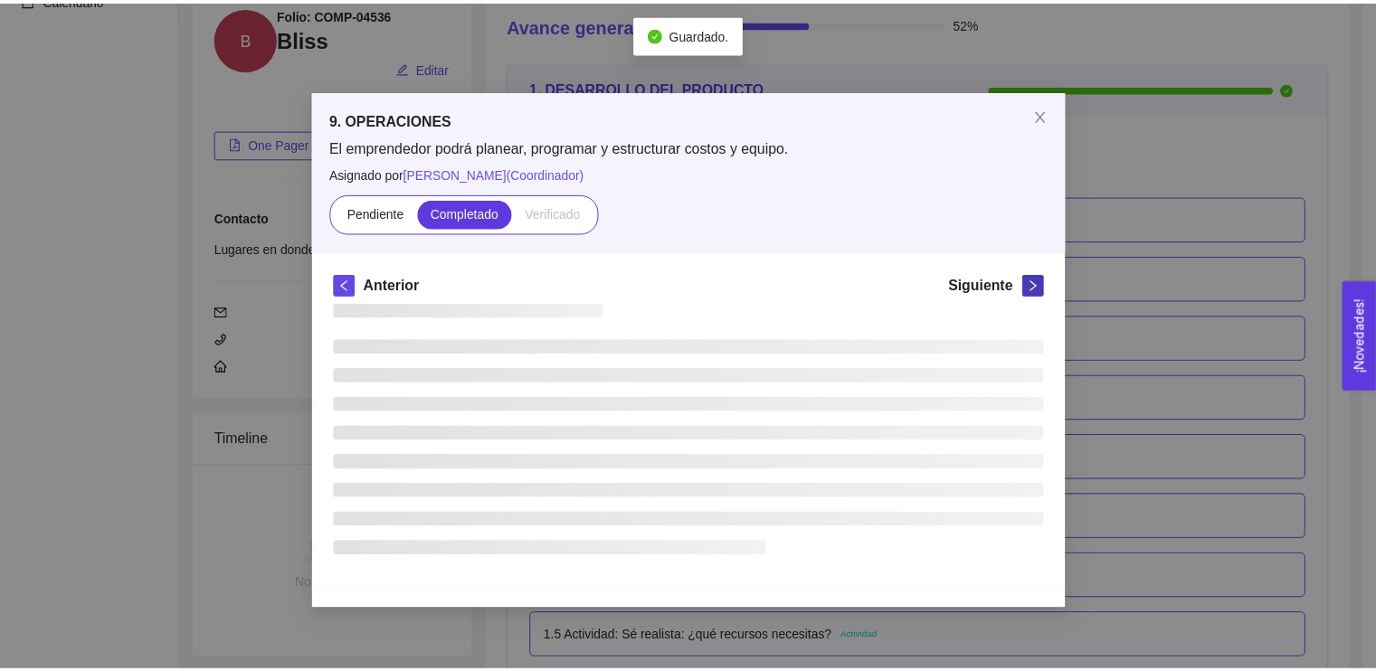
scroll to position [0, 0]
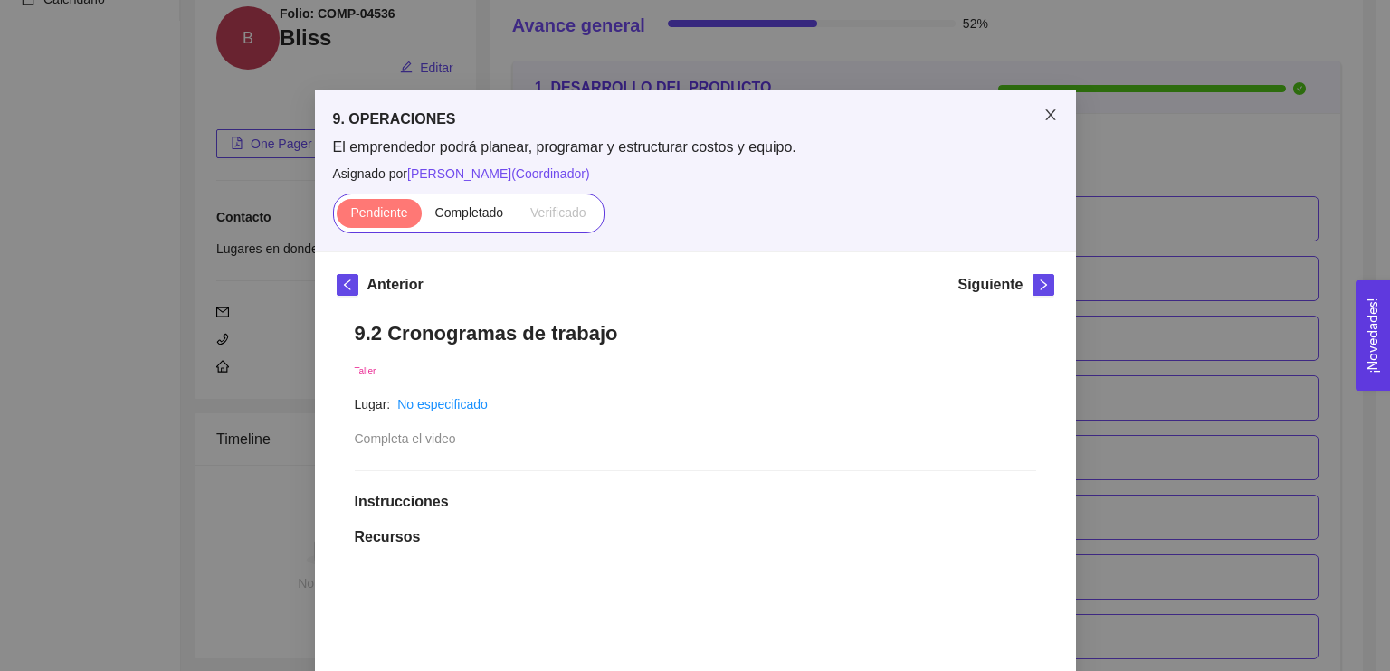
click at [1031, 123] on span "Close" at bounding box center [1050, 115] width 51 height 51
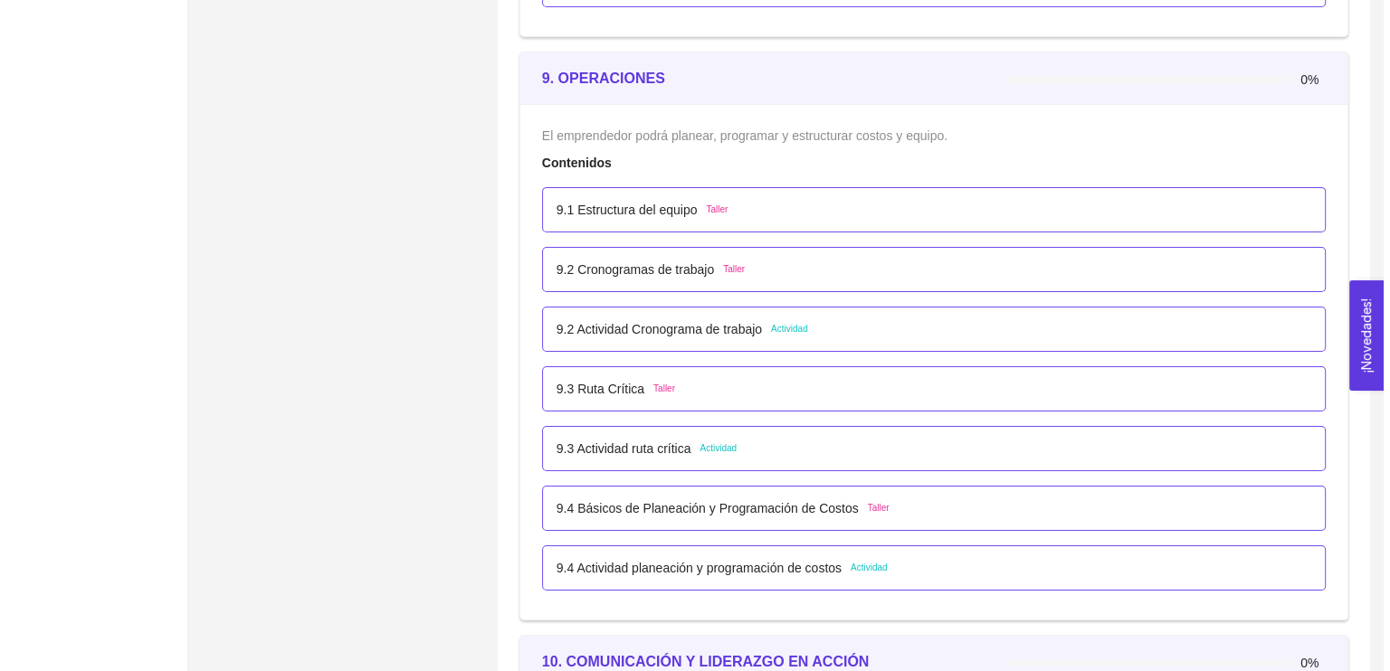
scroll to position [6021, 0]
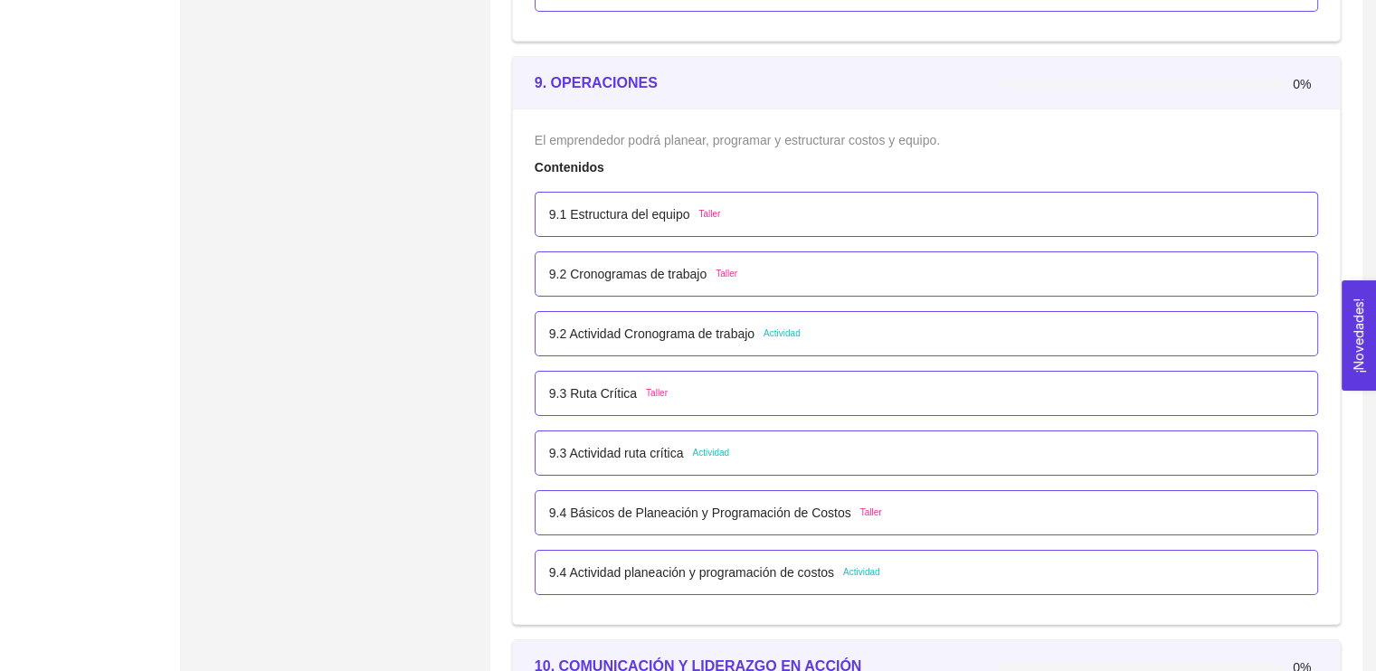
click at [616, 216] on p "9.1 Estructura del equipo" at bounding box center [619, 215] width 141 height 20
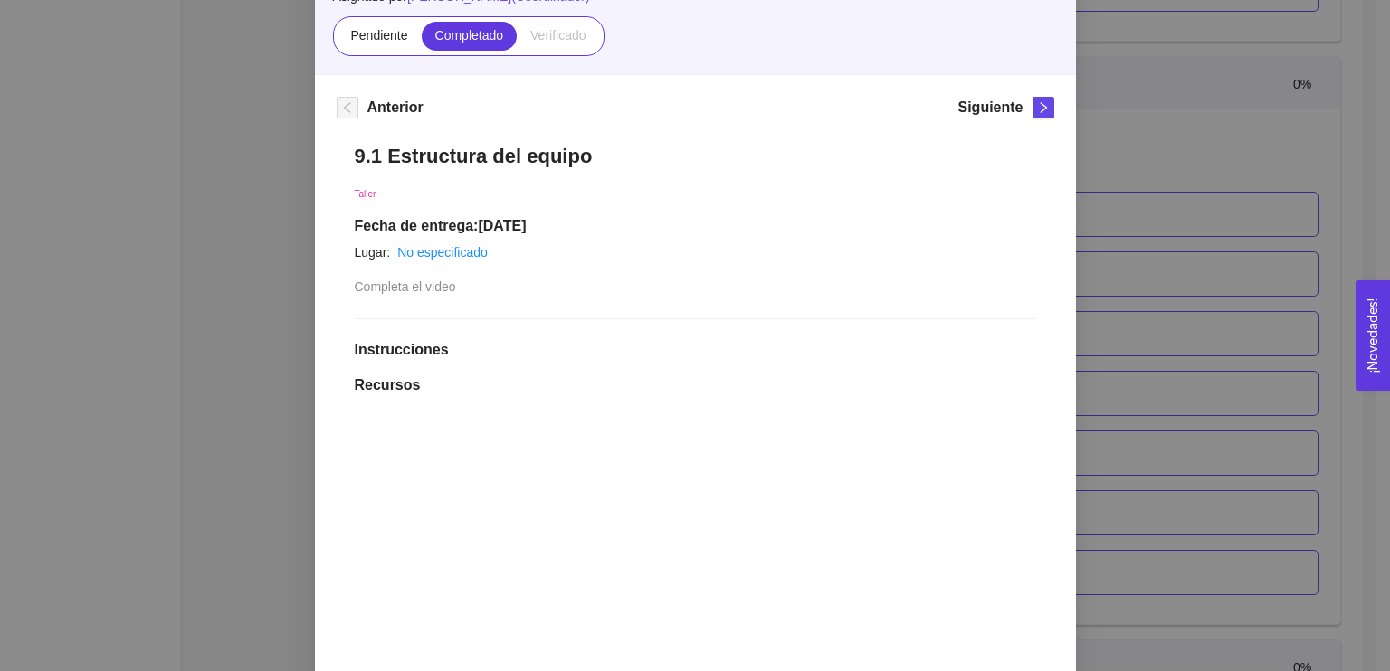
scroll to position [176, 0]
click at [1041, 112] on icon "right" at bounding box center [1043, 108] width 13 height 13
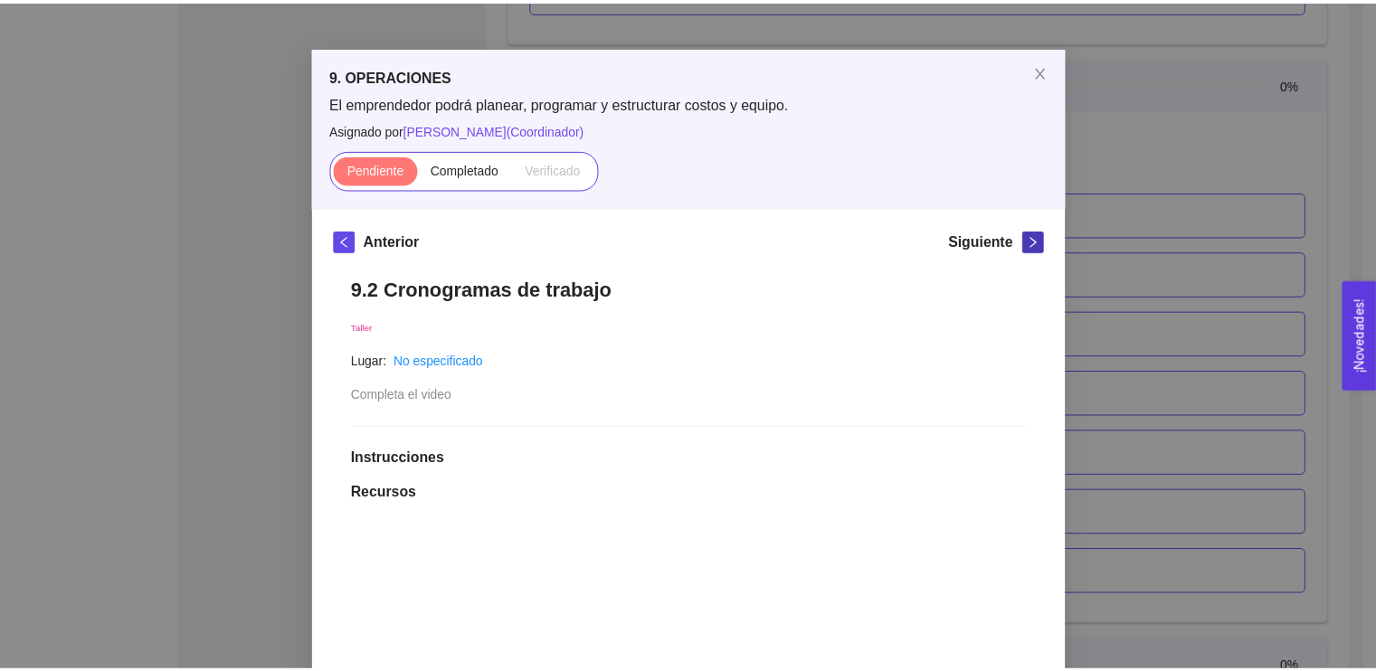
scroll to position [43, 0]
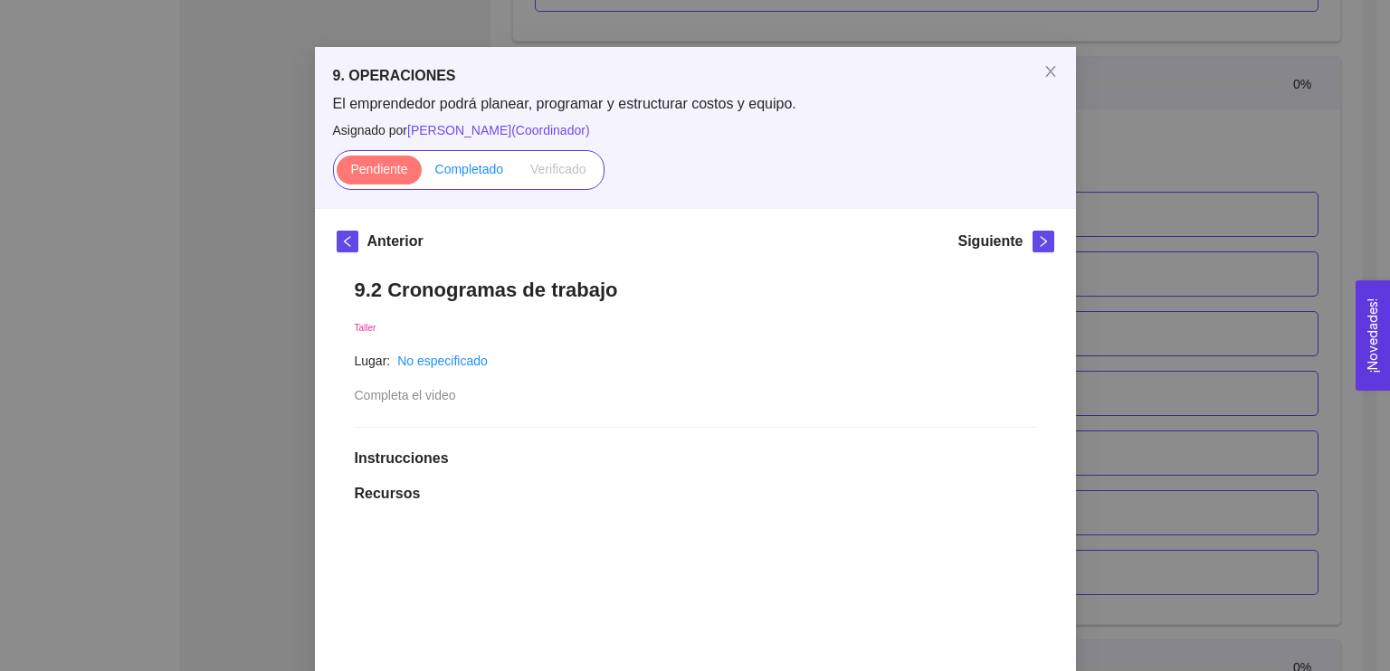
click at [475, 162] on span "Completado" at bounding box center [469, 169] width 69 height 14
click at [422, 174] on input "Completado" at bounding box center [422, 174] width 0 height 0
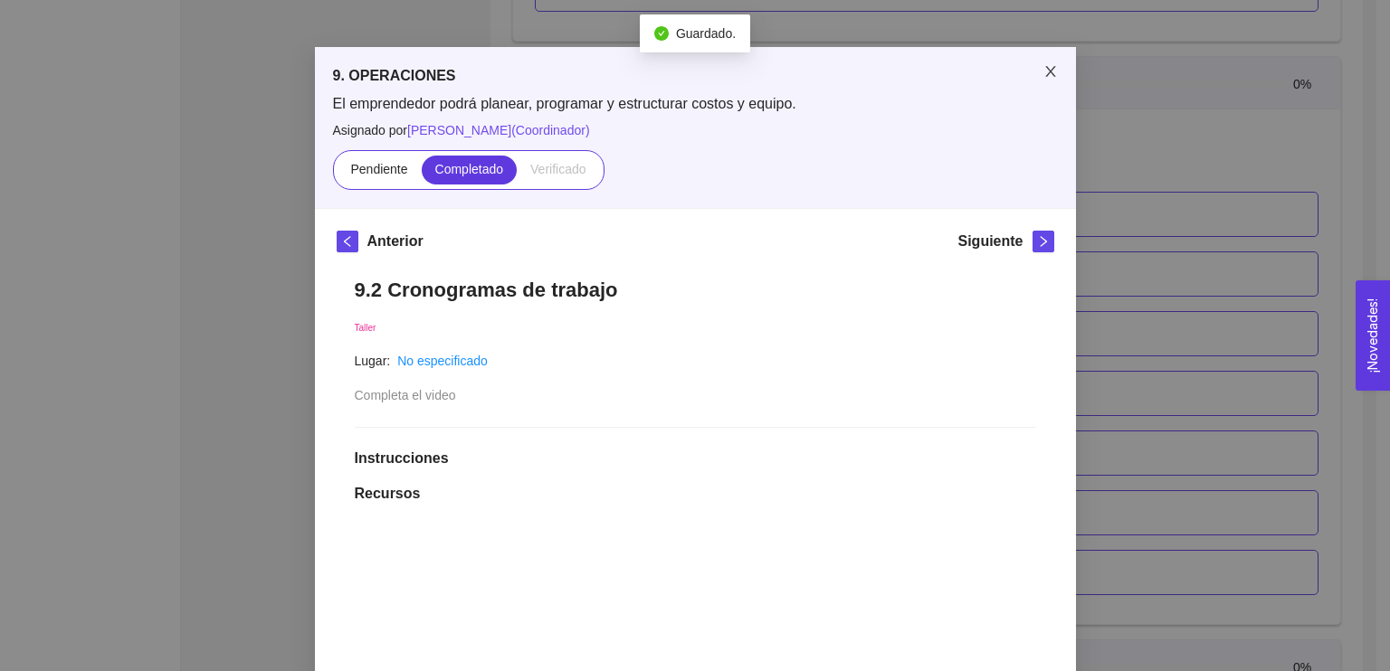
click at [1043, 68] on icon "close" at bounding box center [1050, 71] width 14 height 14
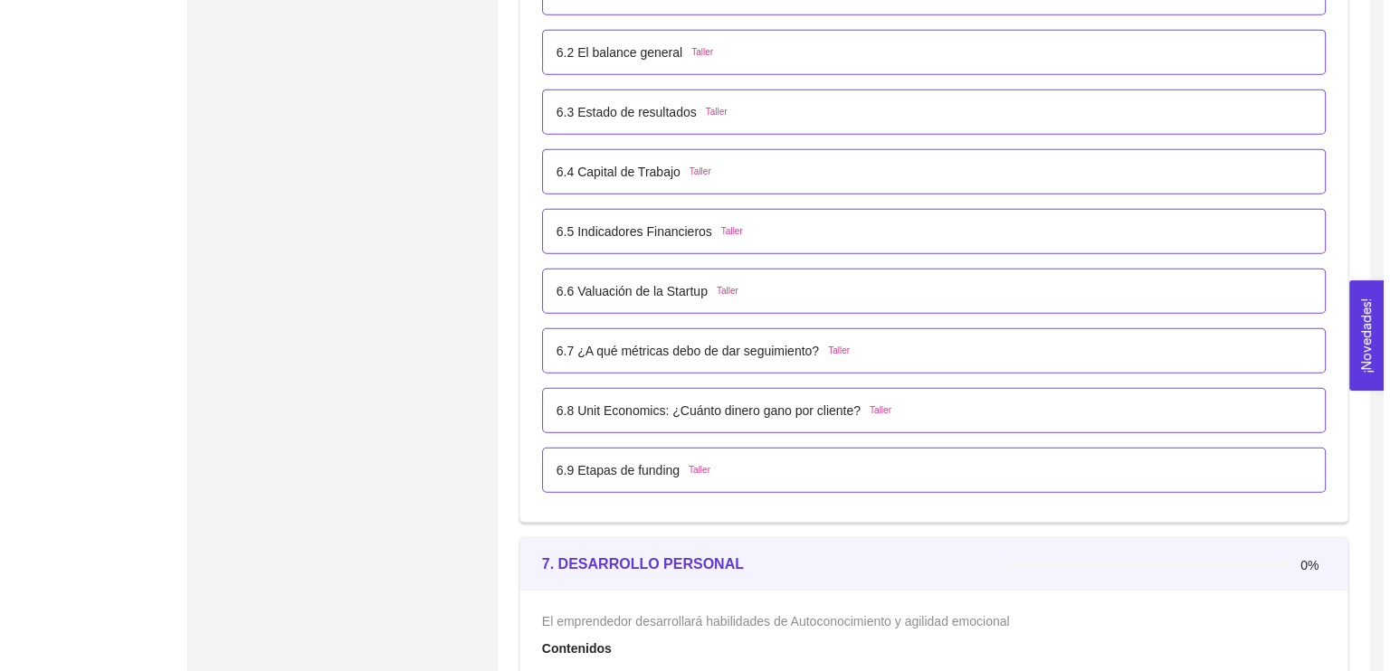
scroll to position [4372, 0]
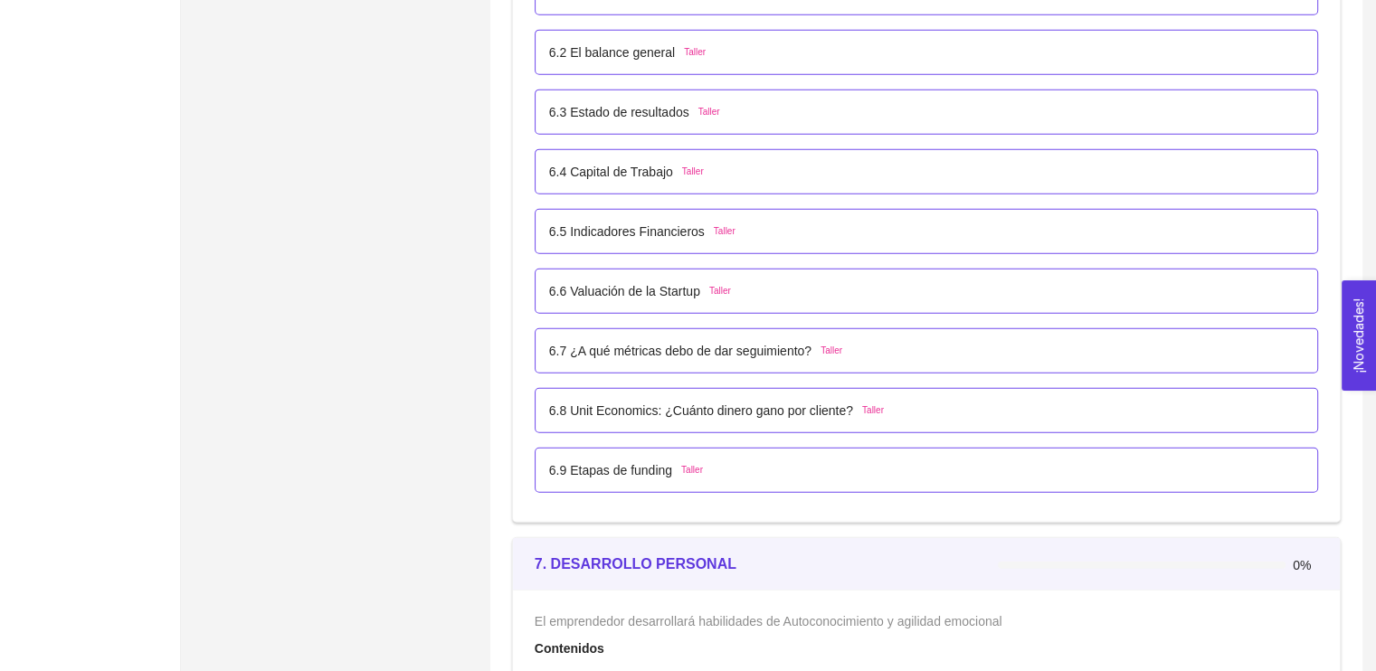
click at [653, 346] on p "6.7 ¿A qué métricas debo de dar seguimiento?" at bounding box center [680, 351] width 262 height 20
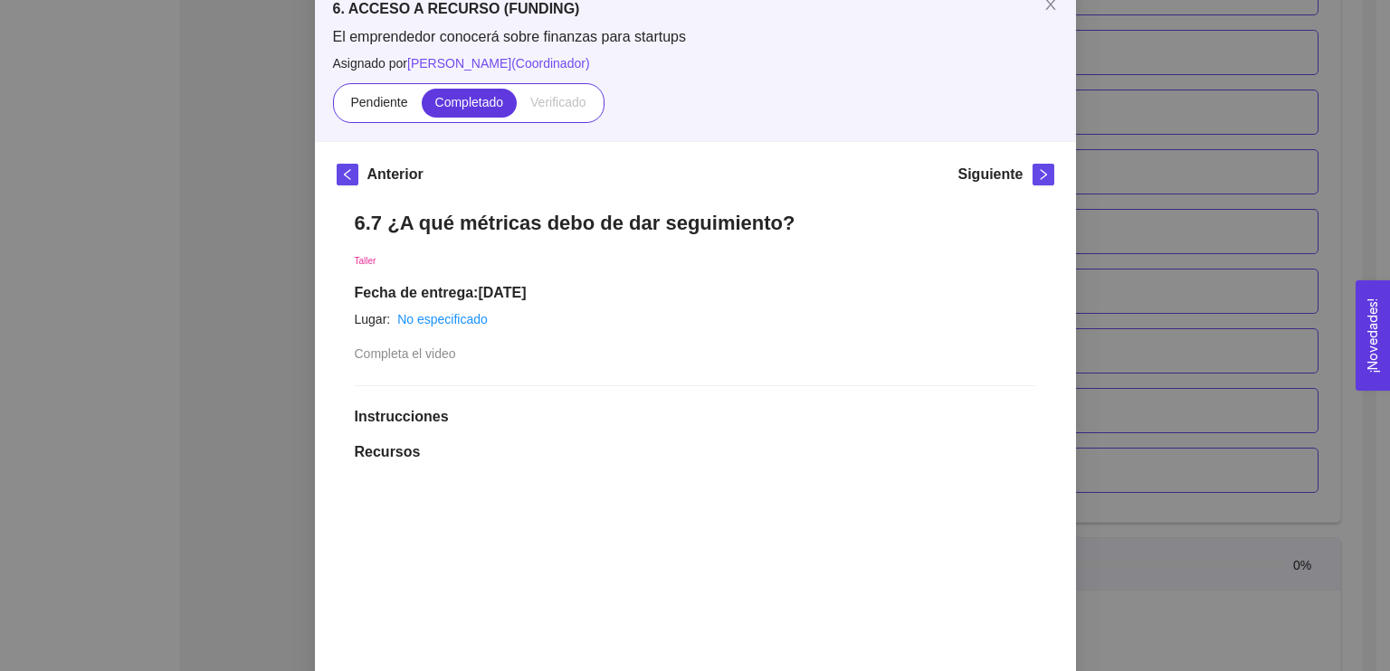
scroll to position [109, 0]
click at [1032, 174] on button "button" at bounding box center [1043, 177] width 22 height 22
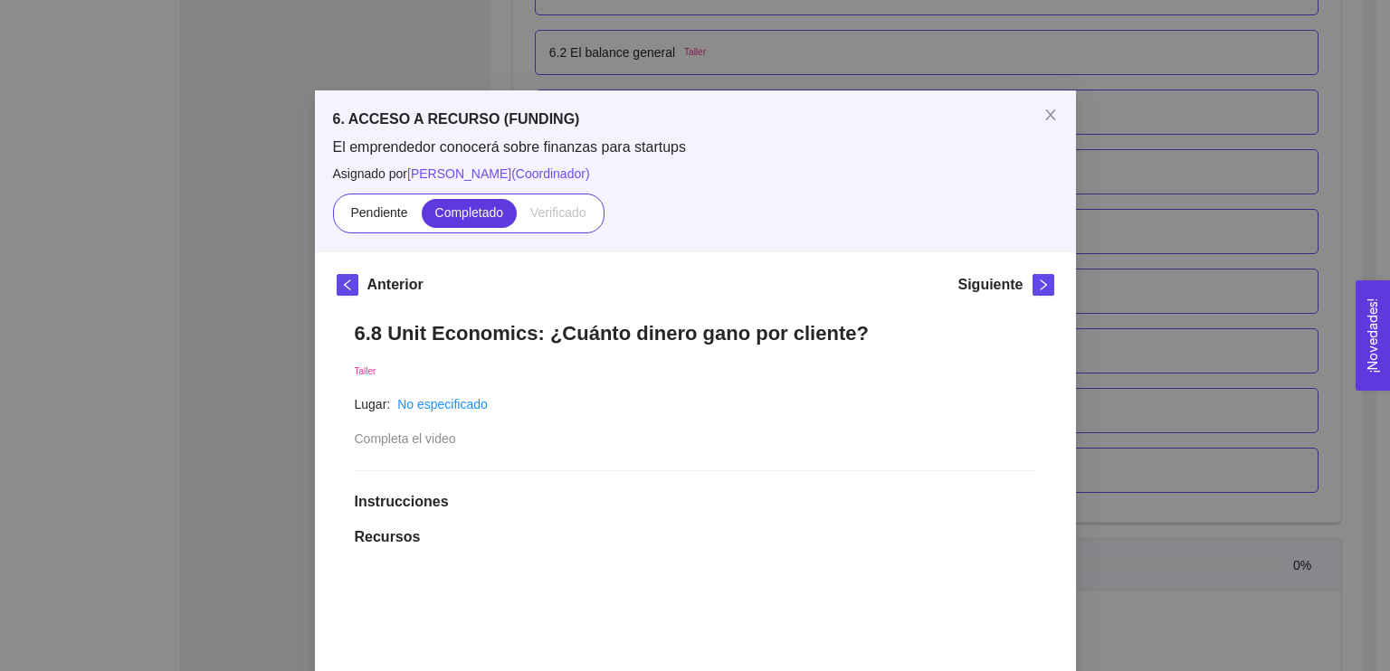
click at [1042, 285] on span "right" at bounding box center [1043, 285] width 20 height 13
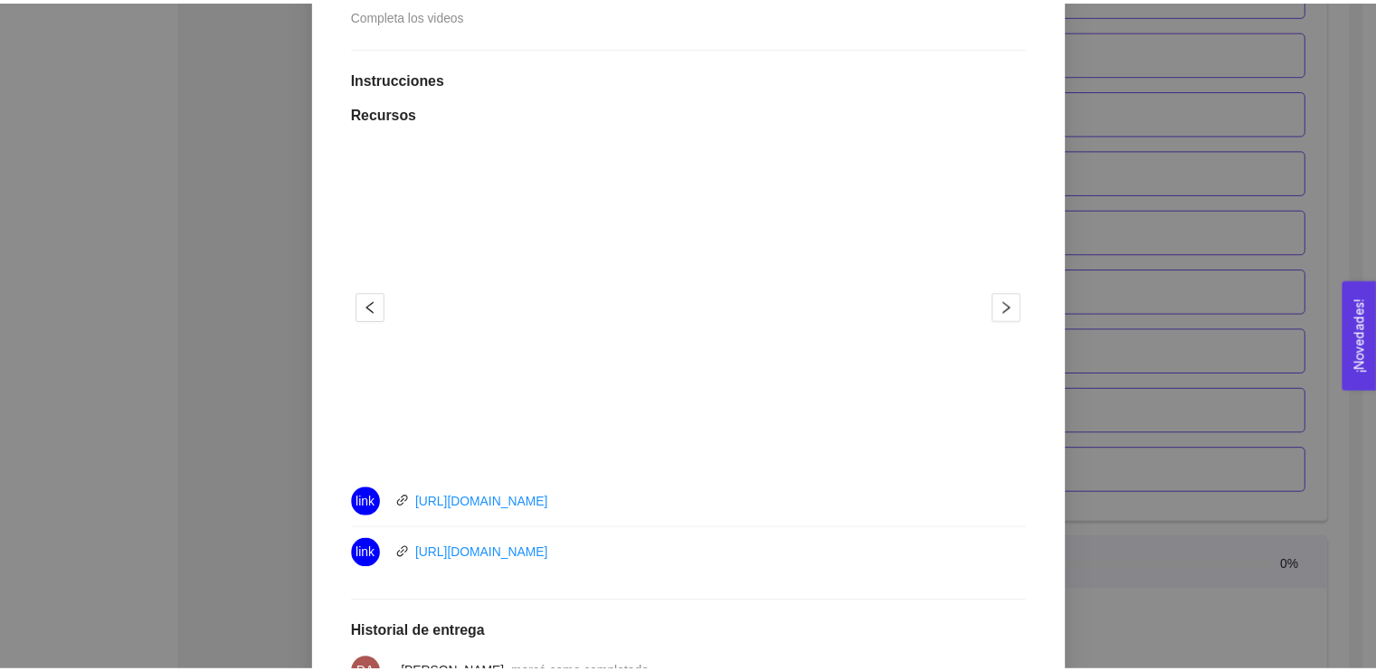
scroll to position [423, 0]
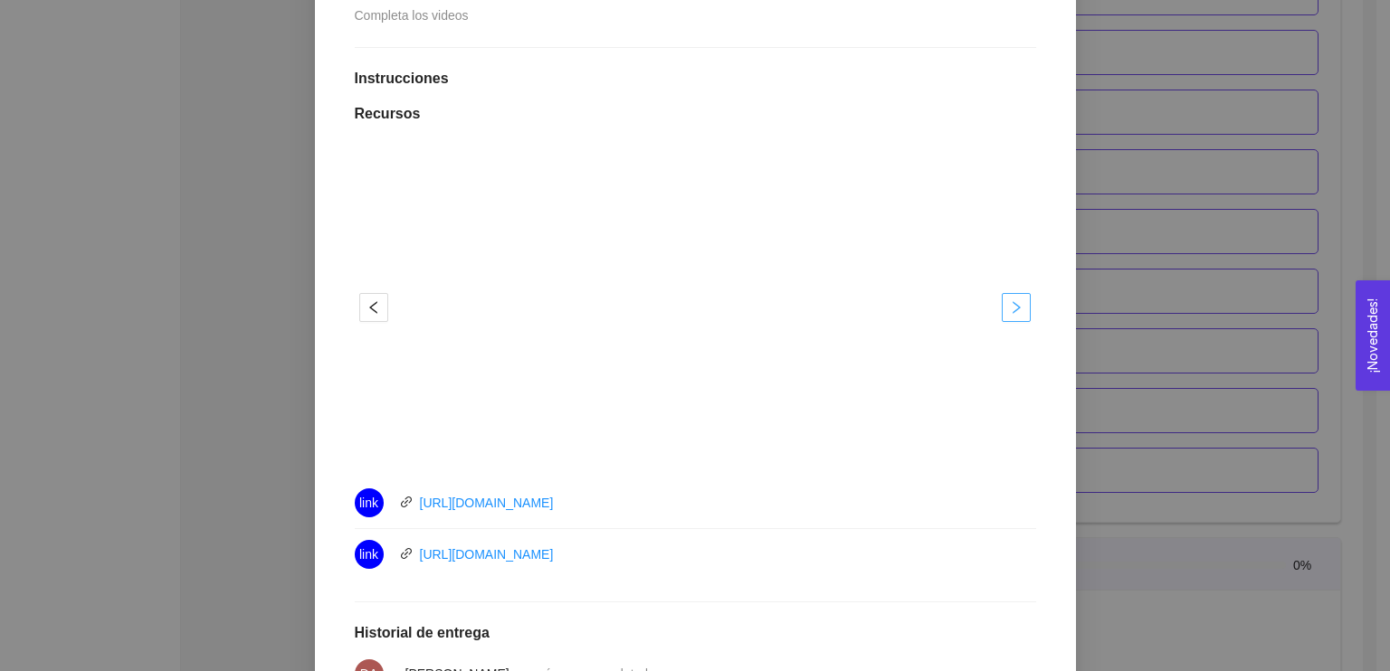
click at [1009, 307] on icon "right" at bounding box center [1016, 307] width 14 height 14
click at [890, 469] on iframe at bounding box center [694, 308] width 579 height 326
click at [1145, 214] on div "6. ACCESO A RECURSO (FUNDING) El emprendedor conocerá sobre finanzas para start…" at bounding box center [695, 335] width 1390 height 671
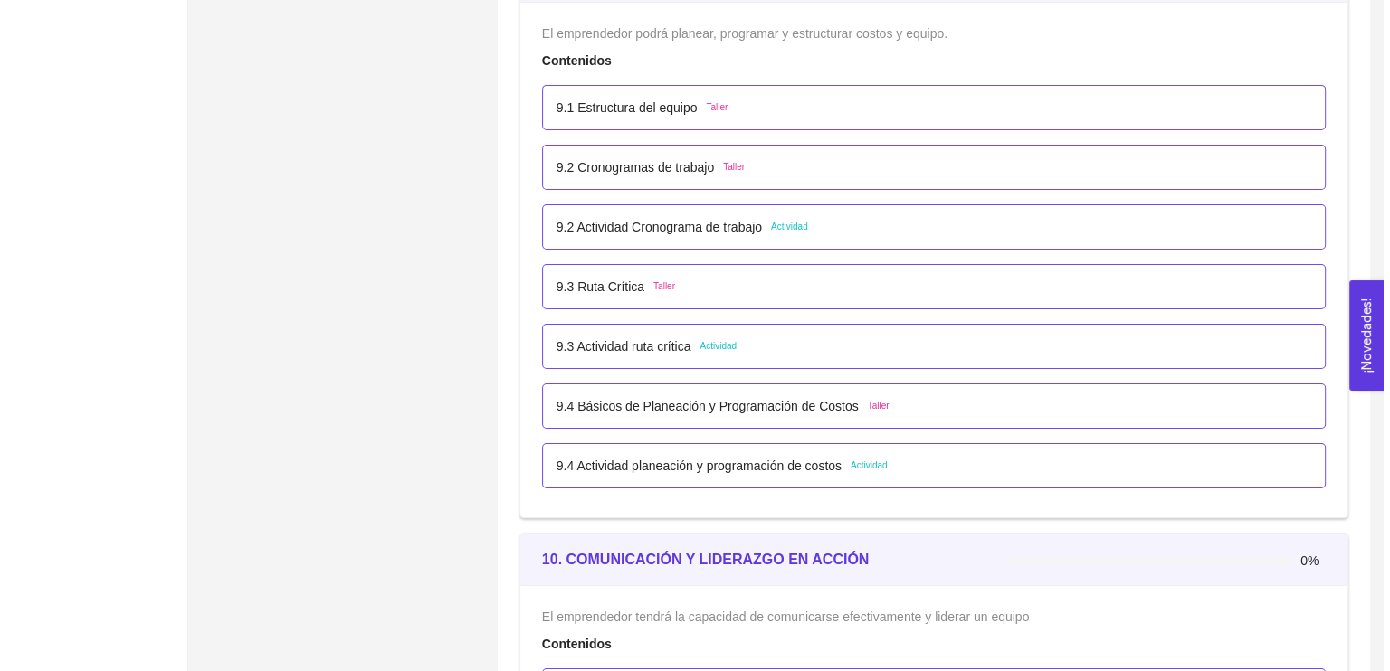
scroll to position [6126, 0]
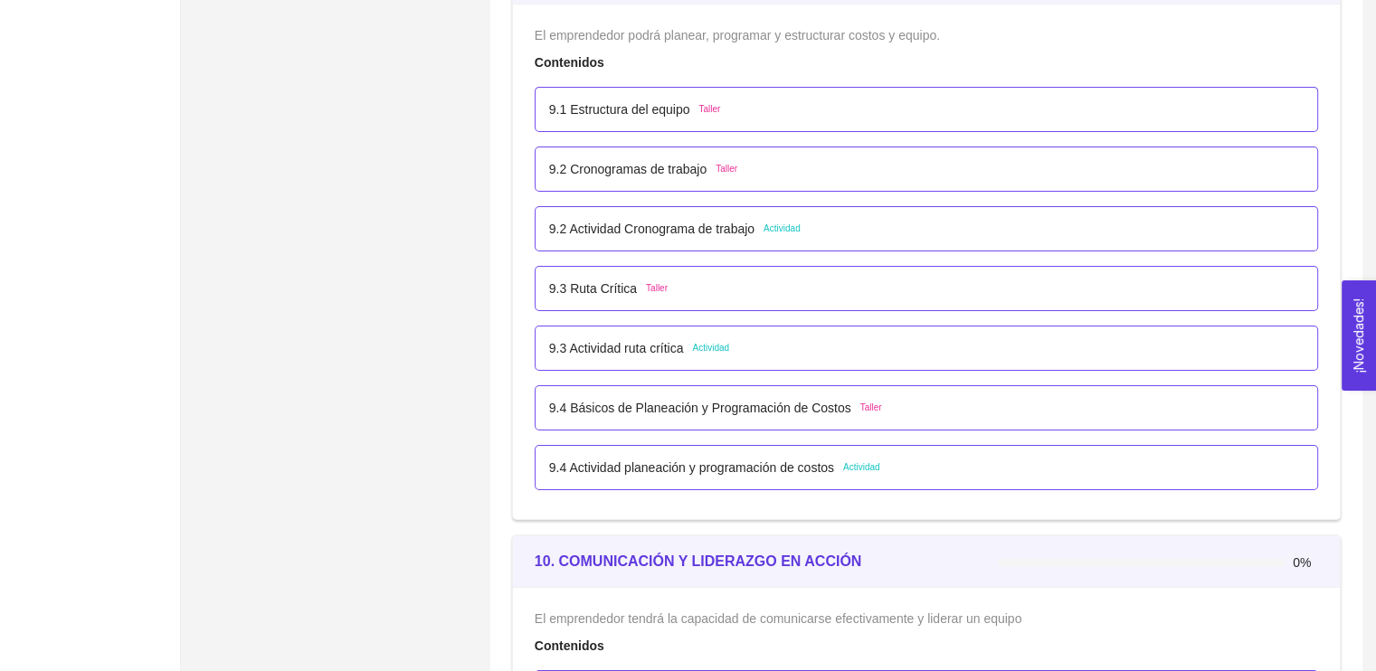
click at [658, 159] on p "9.2 Cronogramas de trabajo" at bounding box center [627, 169] width 157 height 20
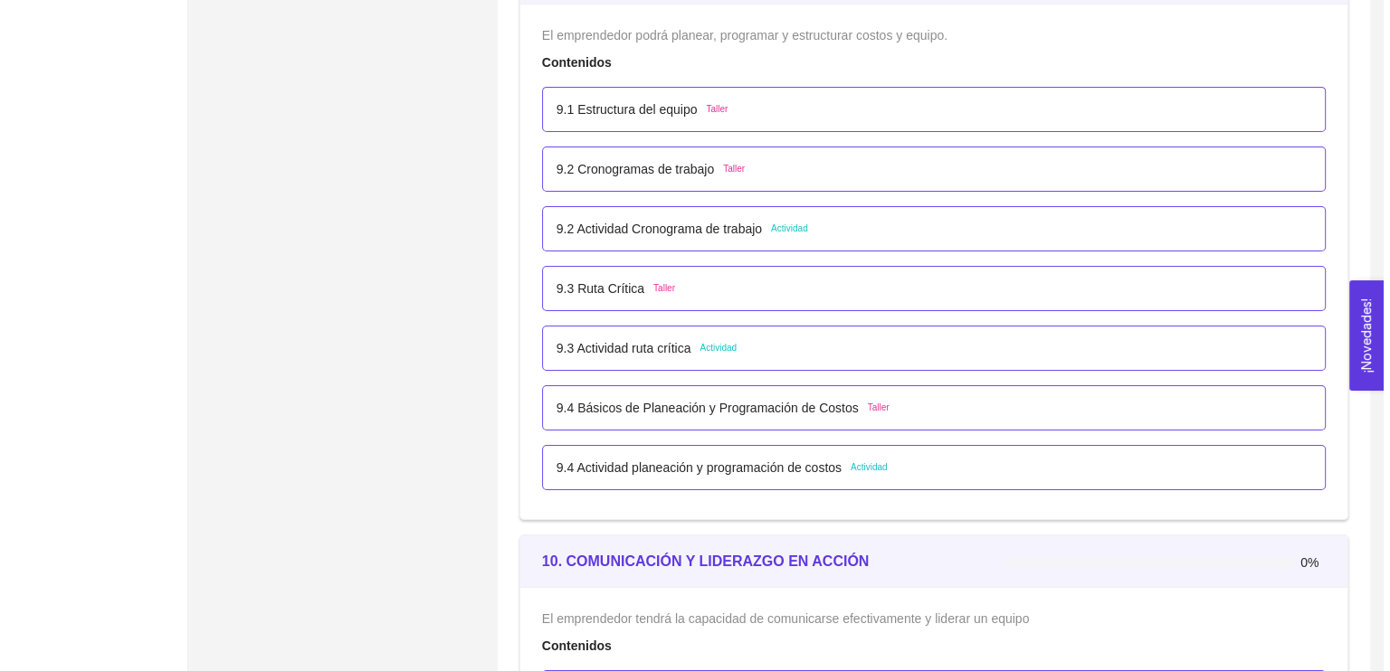
scroll to position [0, 0]
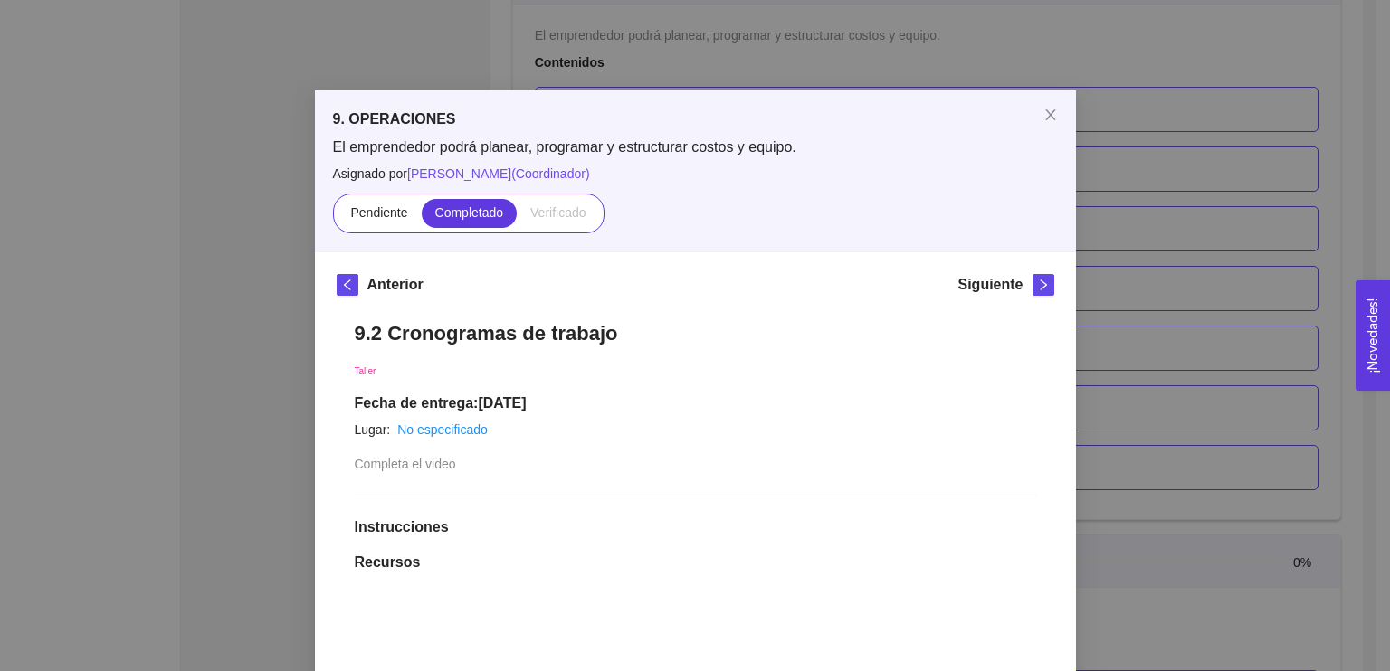
click at [1021, 281] on div "Siguiente" at bounding box center [1005, 288] width 96 height 29
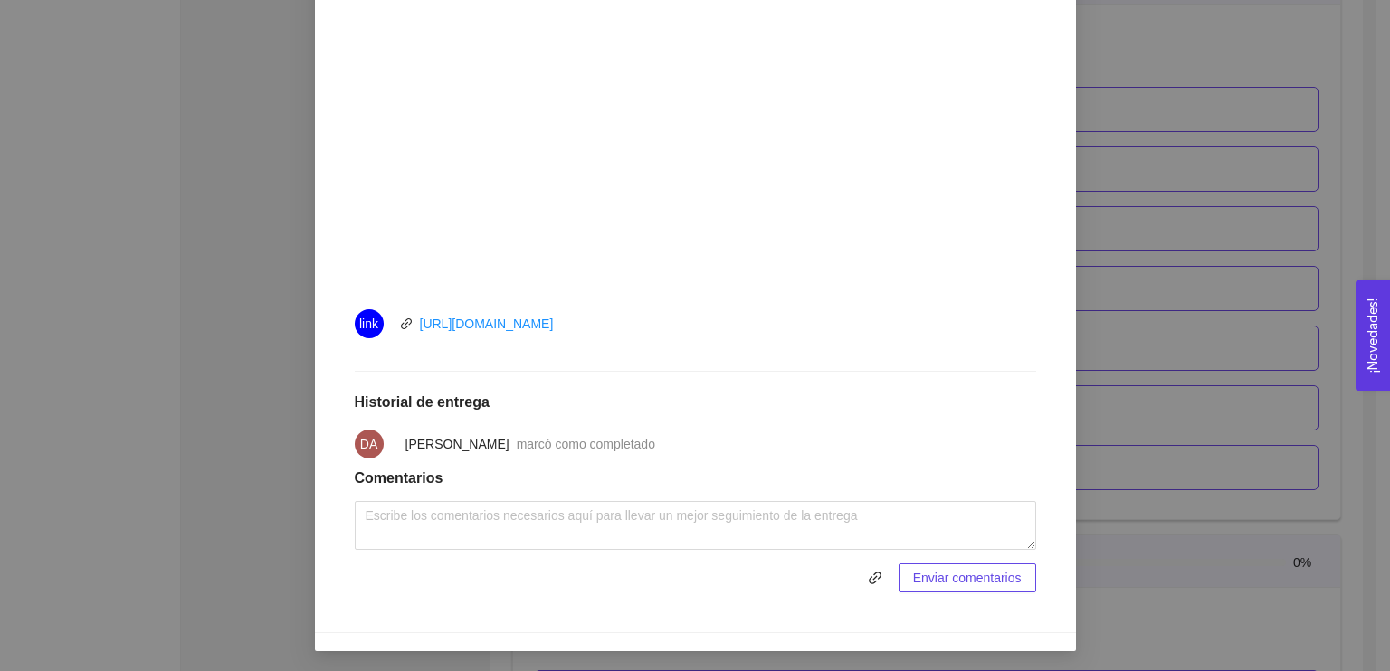
scroll to position [243, 0]
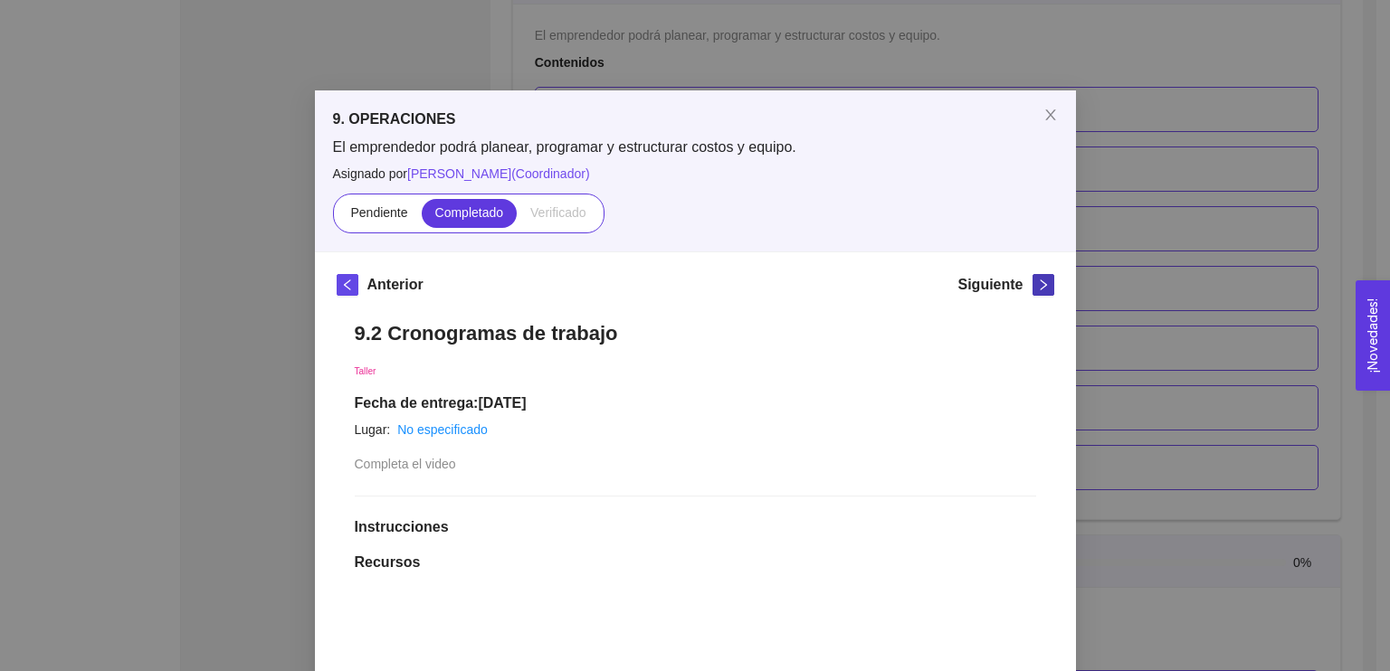
click at [1042, 281] on span "right" at bounding box center [1043, 285] width 20 height 13
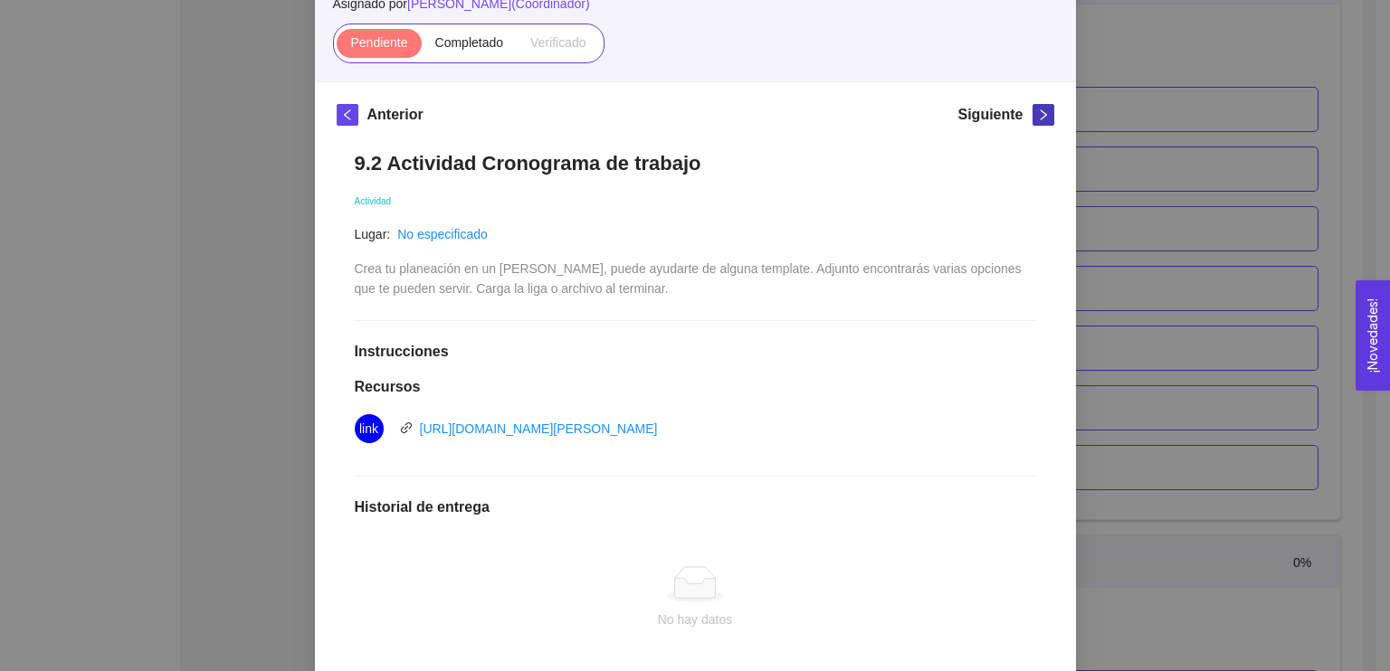
scroll to position [172, 0]
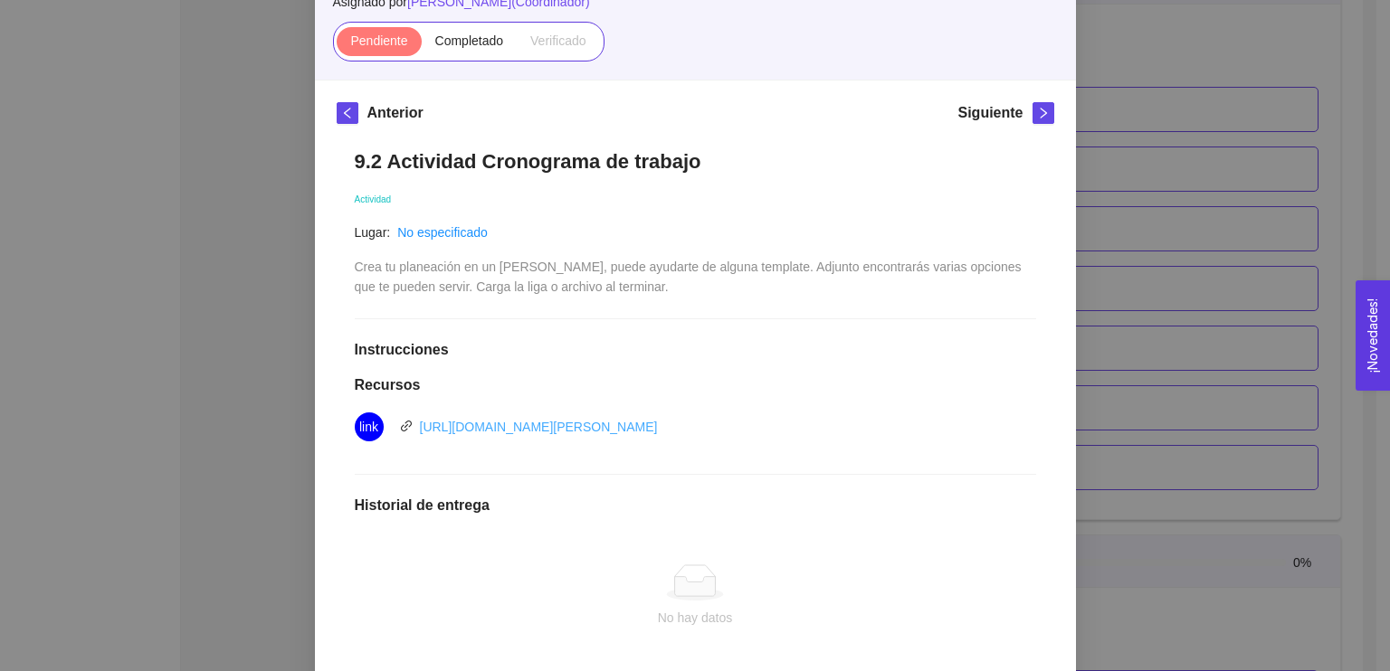
click at [575, 430] on link "[URL][DOMAIN_NAME][PERSON_NAME]" at bounding box center [539, 427] width 238 height 14
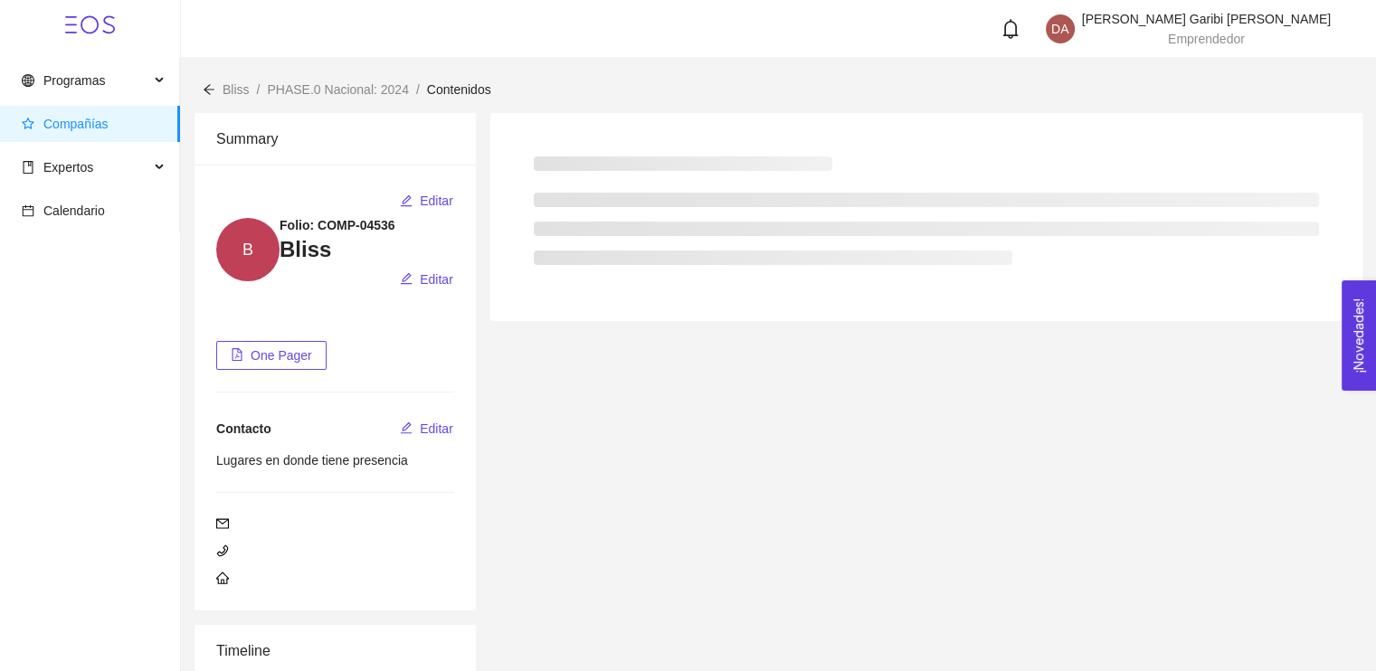
scroll to position [212, 0]
